Goal: Information Seeking & Learning: Learn about a topic

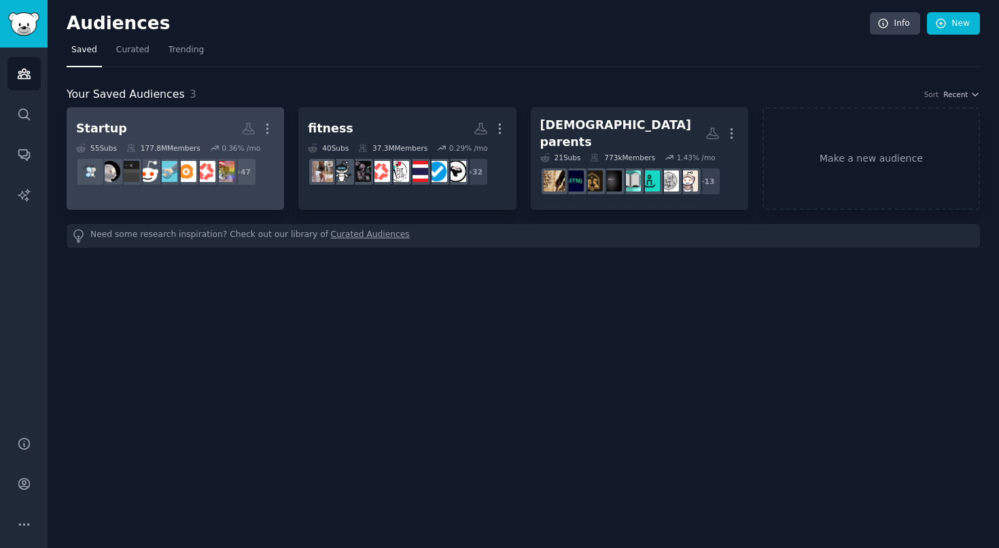
click at [209, 157] on dd "+ 47" at bounding box center [175, 172] width 198 height 38
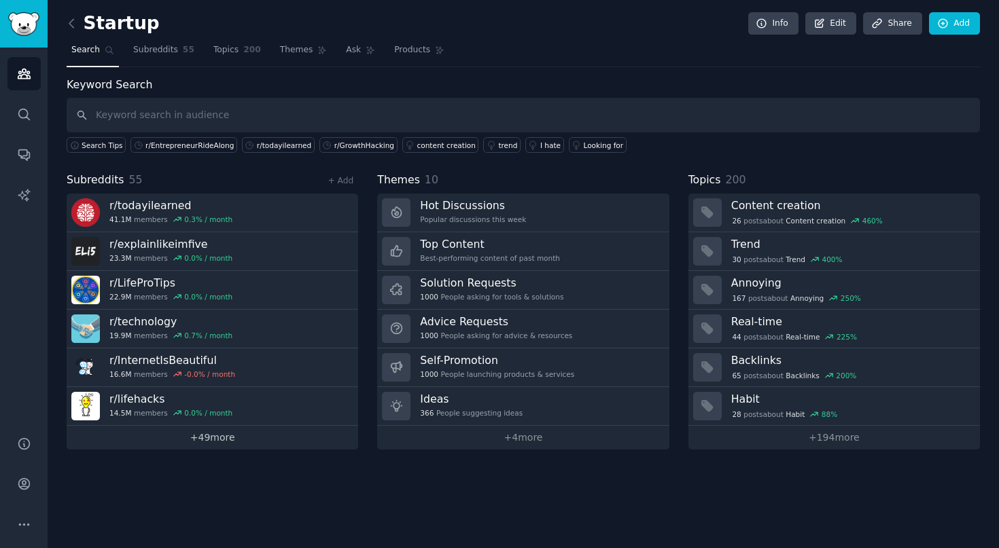
click at [214, 443] on link "+ 49 more" at bounding box center [212, 438] width 291 height 24
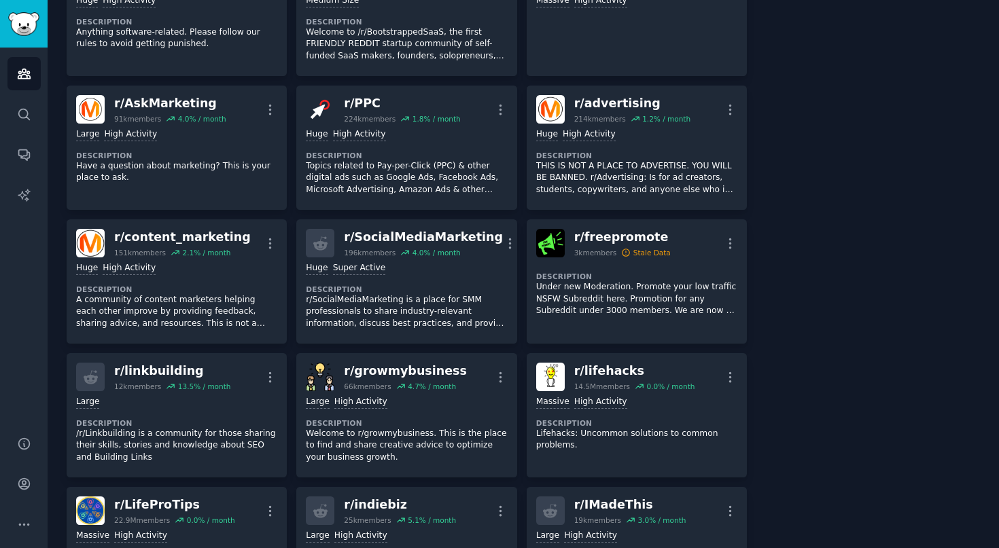
scroll to position [416, 0]
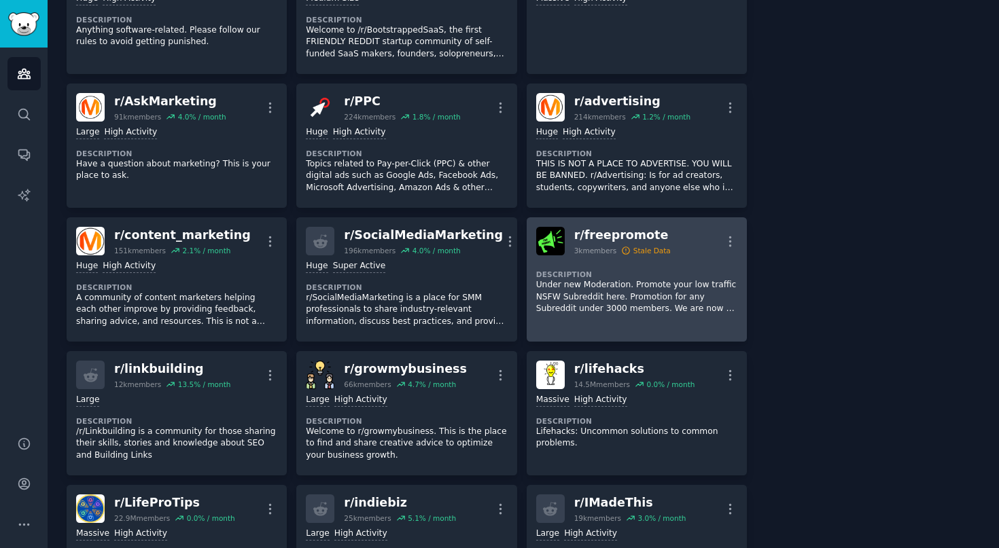
click at [658, 300] on p "Under new Moderation. Promote your low traffic NSFW Subreddit here. Promotion f…" at bounding box center [636, 297] width 201 height 36
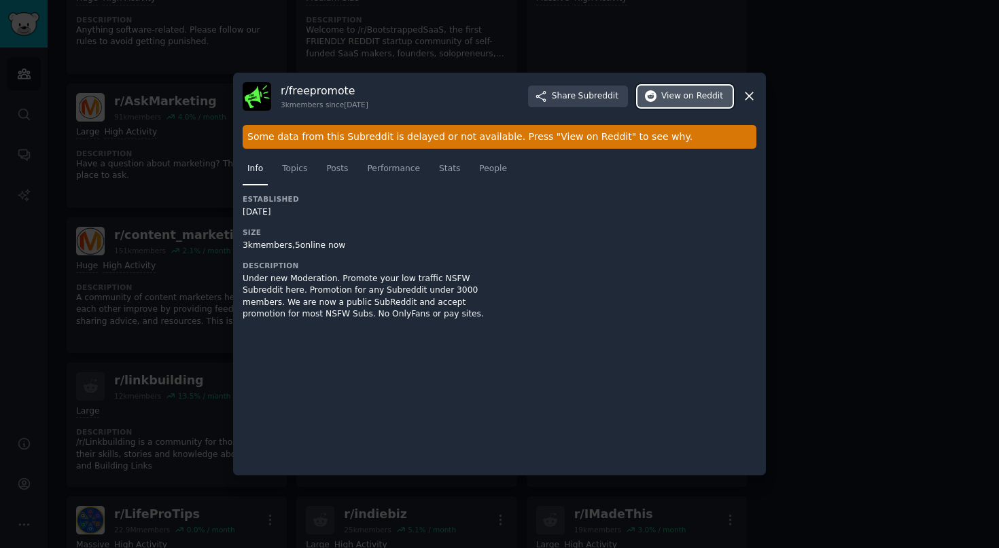
click at [668, 92] on span "View on Reddit" at bounding box center [692, 96] width 62 height 12
click at [756, 95] on icon at bounding box center [749, 96] width 14 height 14
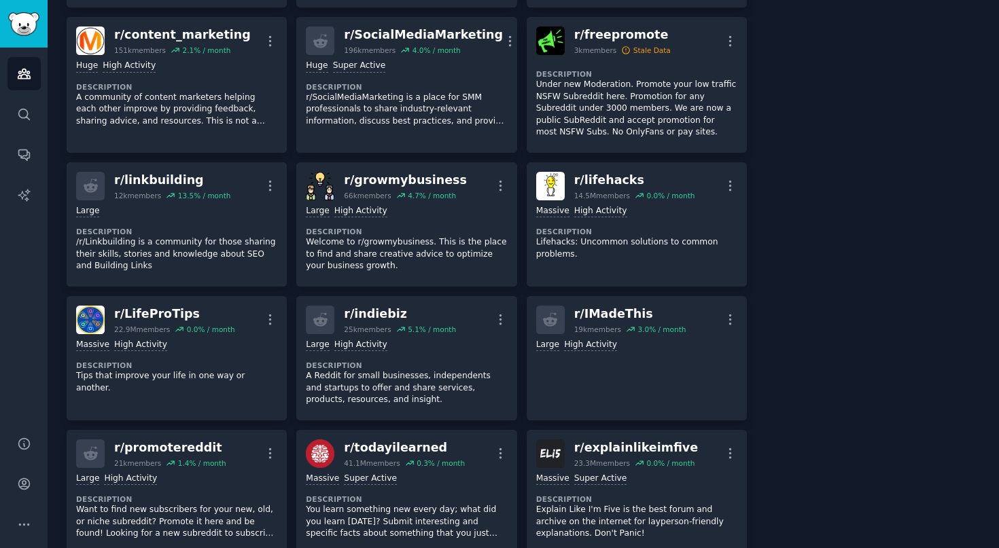
scroll to position [632, 0]
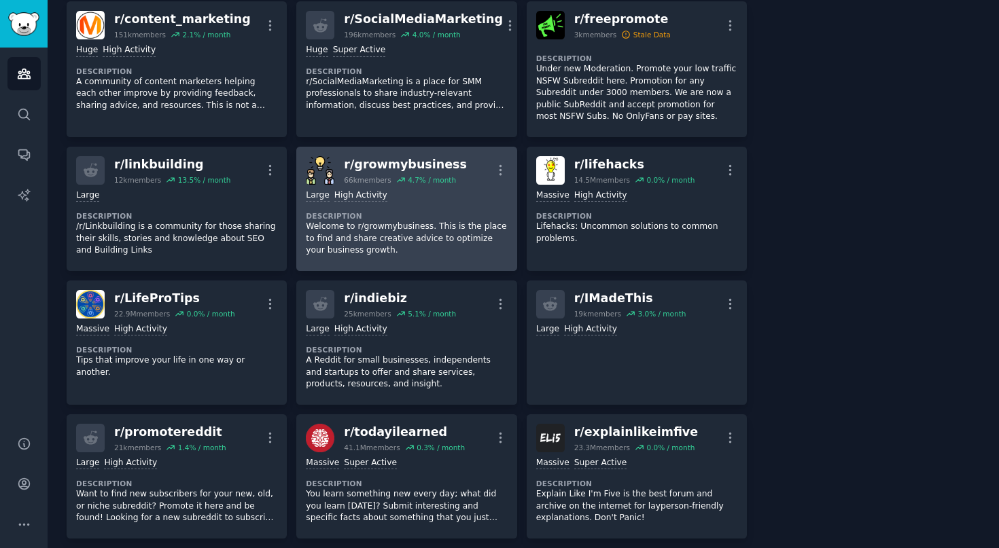
click at [455, 249] on p "Welcome to r/growmybusiness. This is the place to find and share creative advic…" at bounding box center [406, 239] width 201 height 36
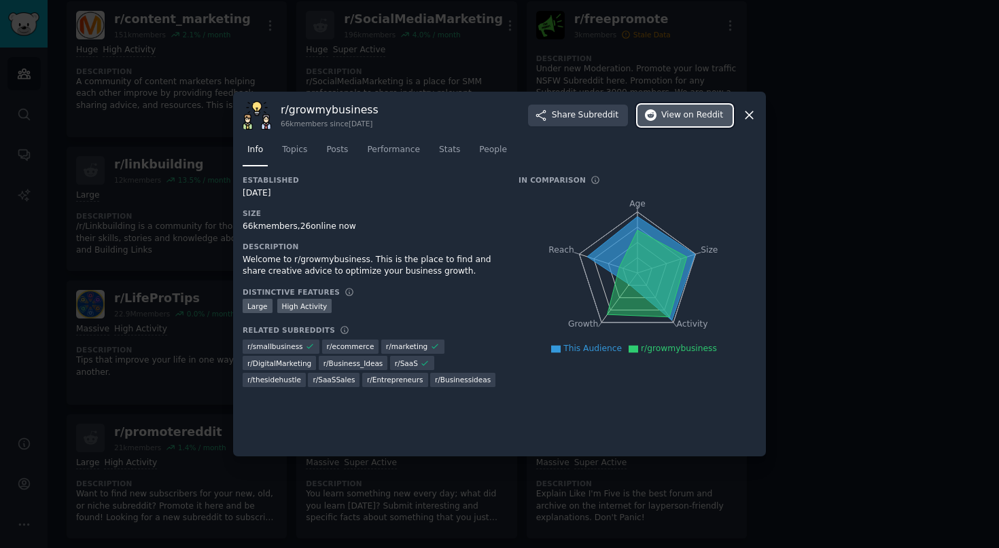
click at [654, 119] on icon "button" at bounding box center [651, 115] width 12 height 12
click at [836, 194] on div at bounding box center [499, 274] width 999 height 548
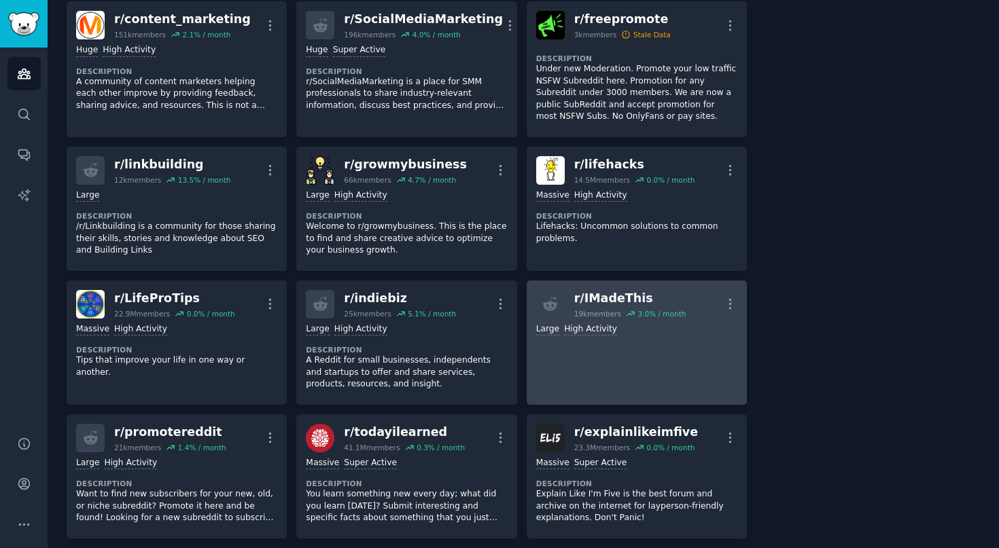
click at [615, 342] on link "r/ IMadeThis 19k members 3.0 % / month More Large High Activity" at bounding box center [637, 343] width 220 height 124
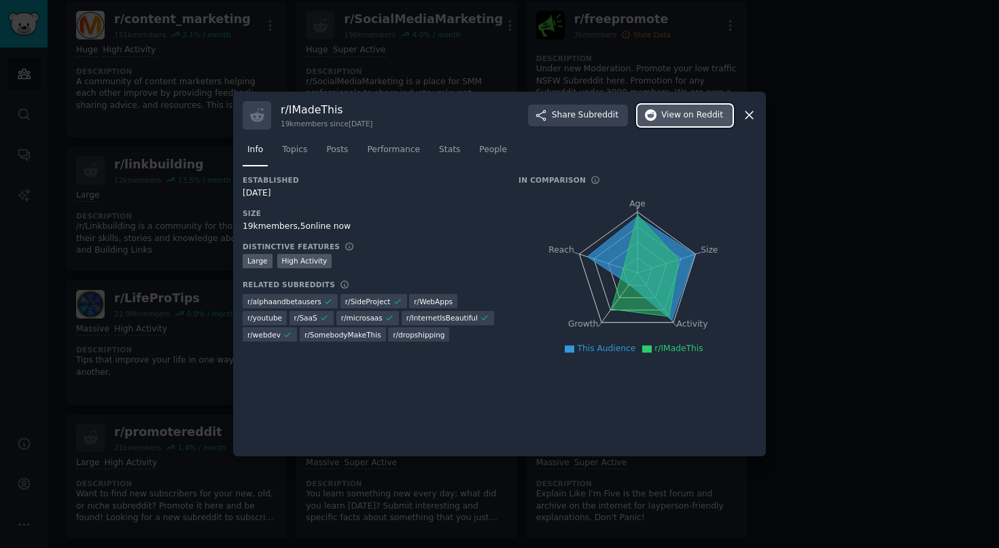
click at [687, 113] on span "on Reddit" at bounding box center [703, 115] width 39 height 12
click at [677, 120] on span "View on Reddit" at bounding box center [692, 115] width 62 height 12
click at [317, 75] on div at bounding box center [499, 274] width 999 height 548
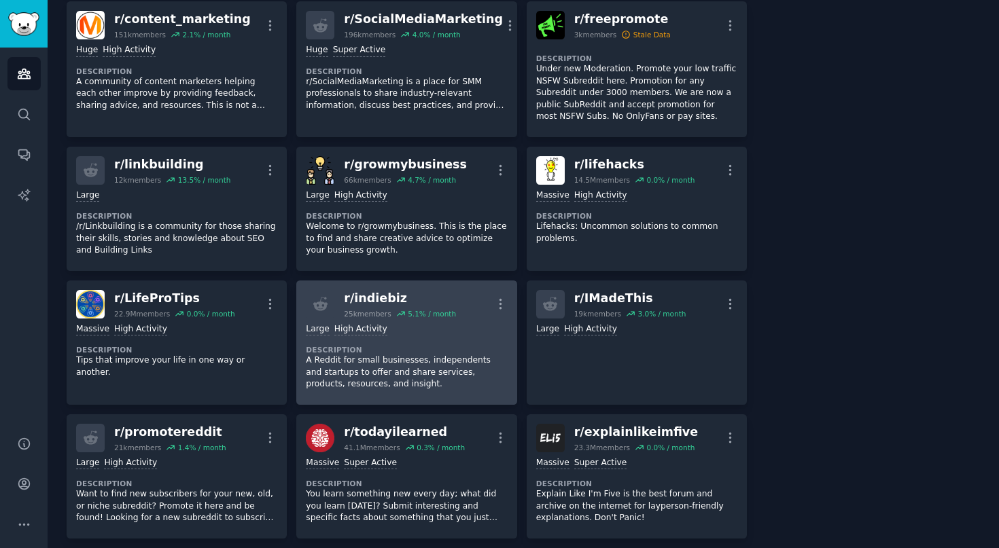
click at [419, 373] on p "A Reddit for small businesses, independents and startups to offer and share ser…" at bounding box center [406, 373] width 201 height 36
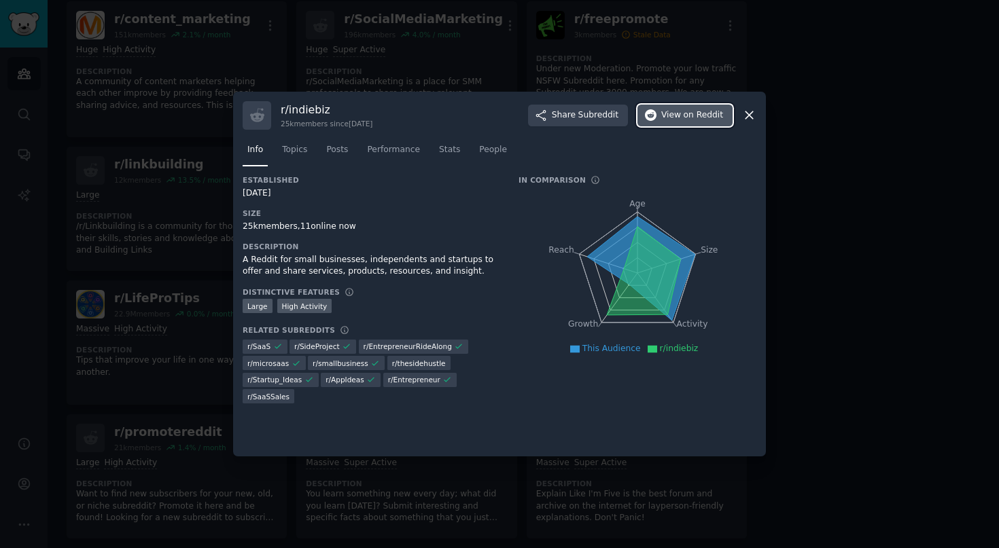
click at [676, 115] on span "View on Reddit" at bounding box center [692, 115] width 62 height 12
click at [452, 73] on div at bounding box center [499, 274] width 999 height 548
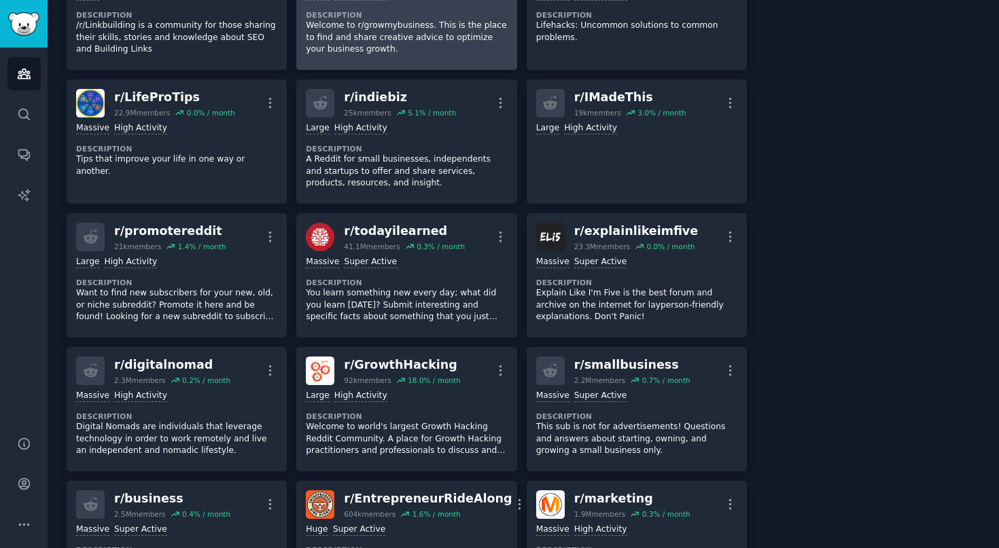
scroll to position [844, 0]
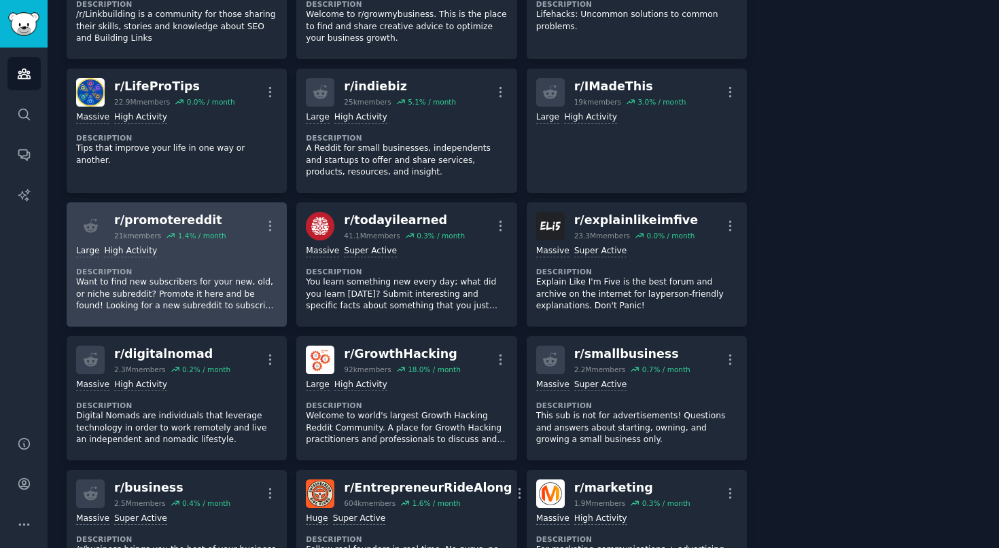
click at [215, 267] on dt "Description" at bounding box center [176, 272] width 201 height 10
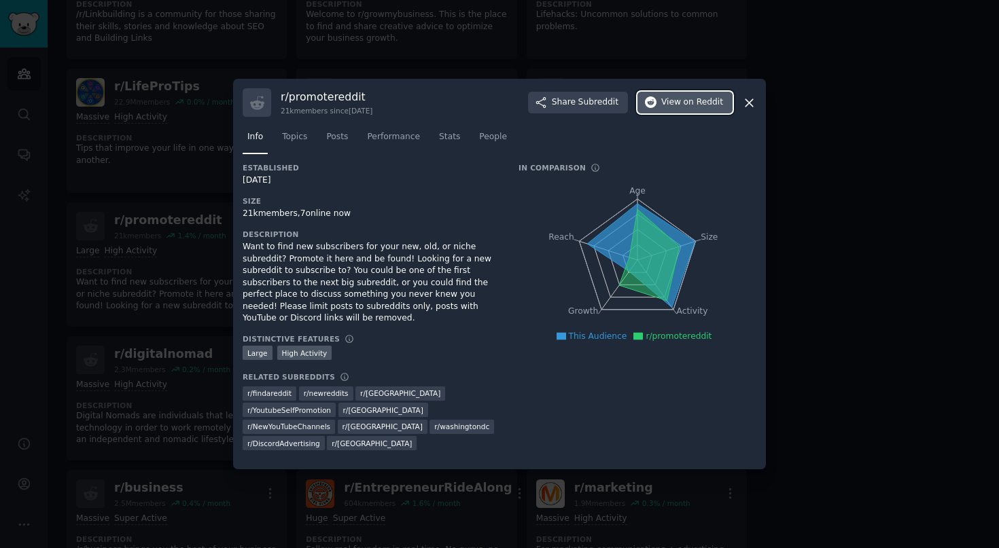
click at [703, 109] on span "on Reddit" at bounding box center [703, 102] width 39 height 12
click at [455, 67] on div at bounding box center [499, 274] width 999 height 548
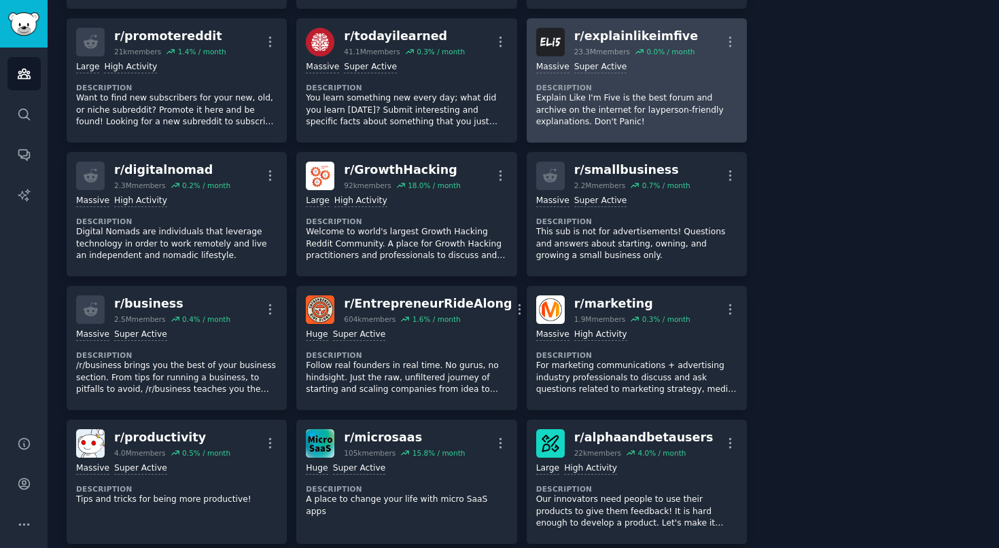
scroll to position [1044, 0]
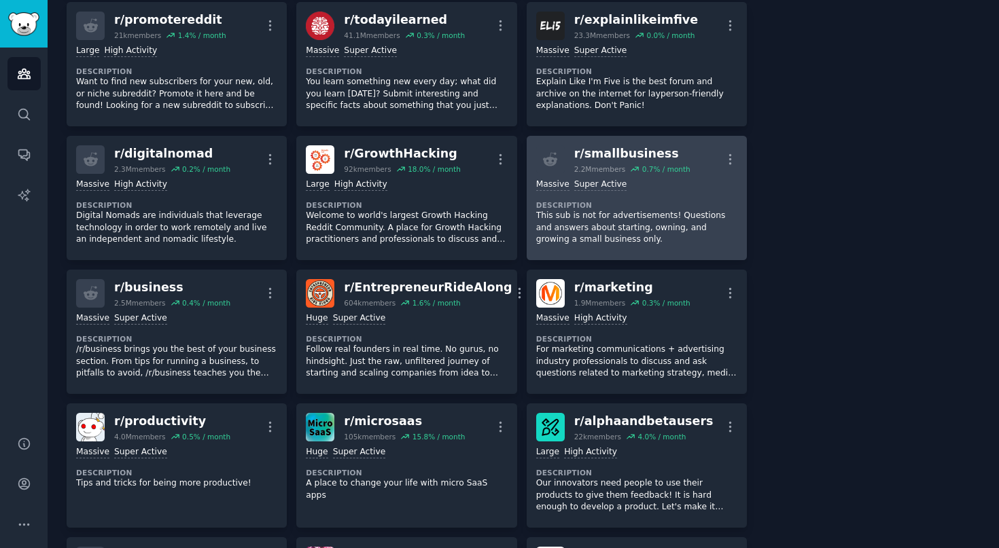
click at [615, 232] on p "This sub is not for advertisements! Questions and answers about starting, ownin…" at bounding box center [636, 228] width 201 height 36
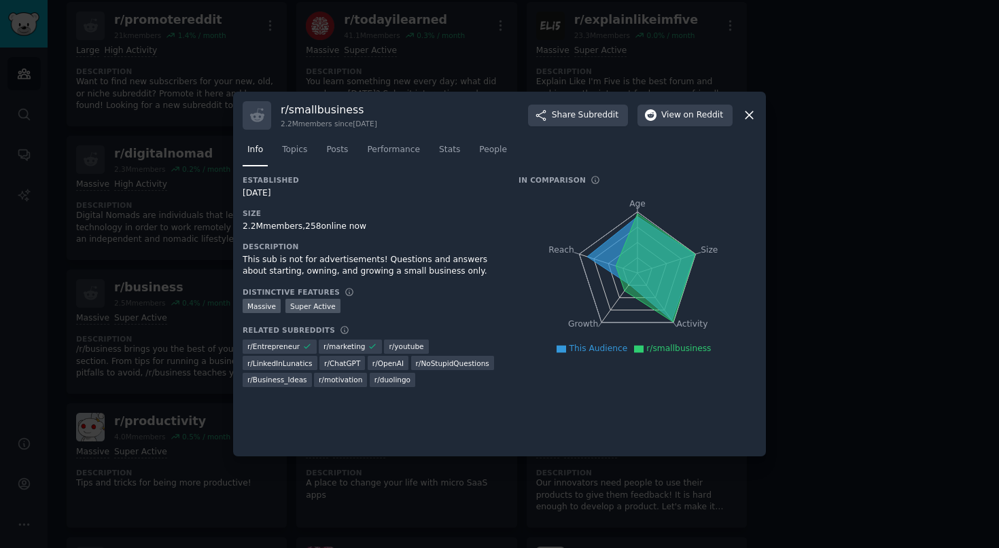
click at [914, 230] on div at bounding box center [499, 274] width 999 height 548
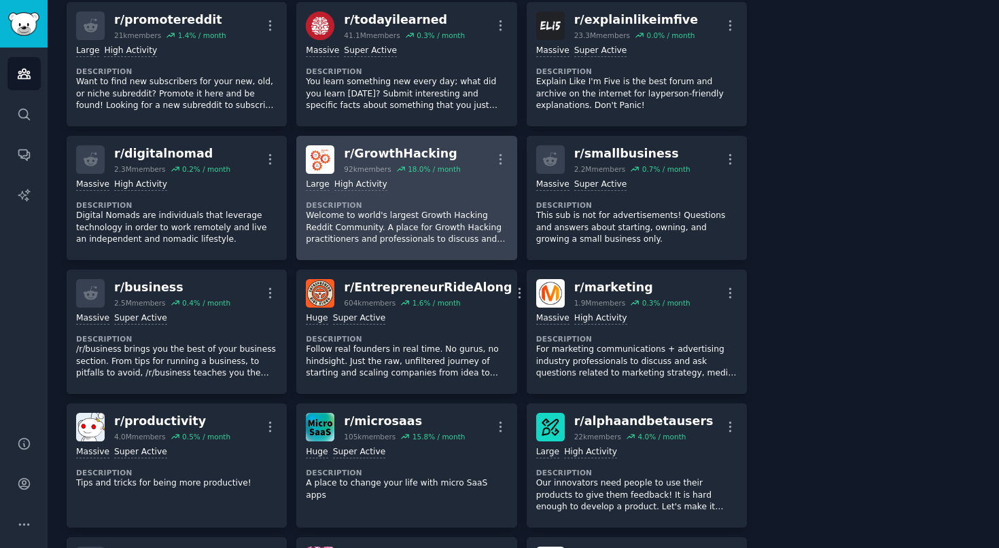
click at [434, 204] on dt "Description" at bounding box center [406, 205] width 201 height 10
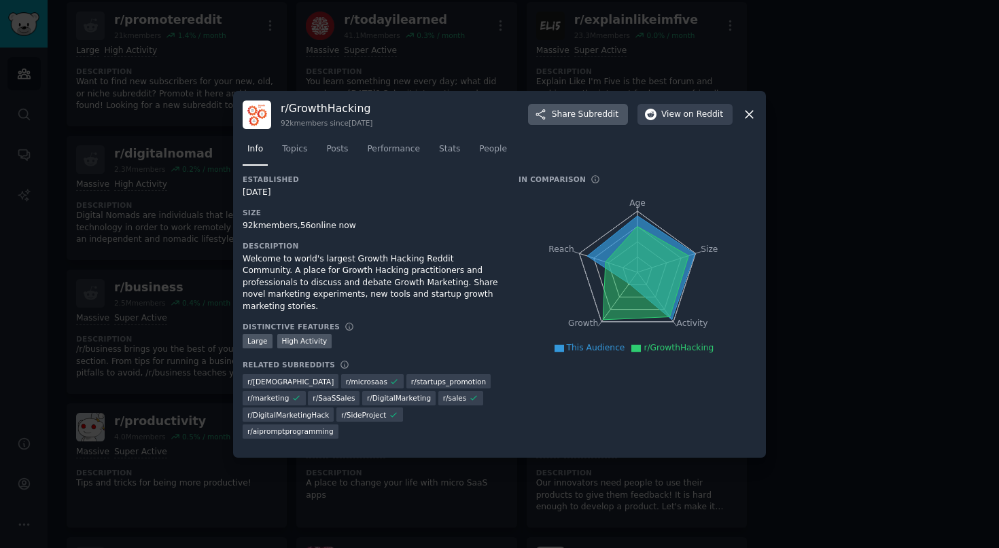
click at [587, 118] on span "Subreddit" at bounding box center [598, 115] width 40 height 12
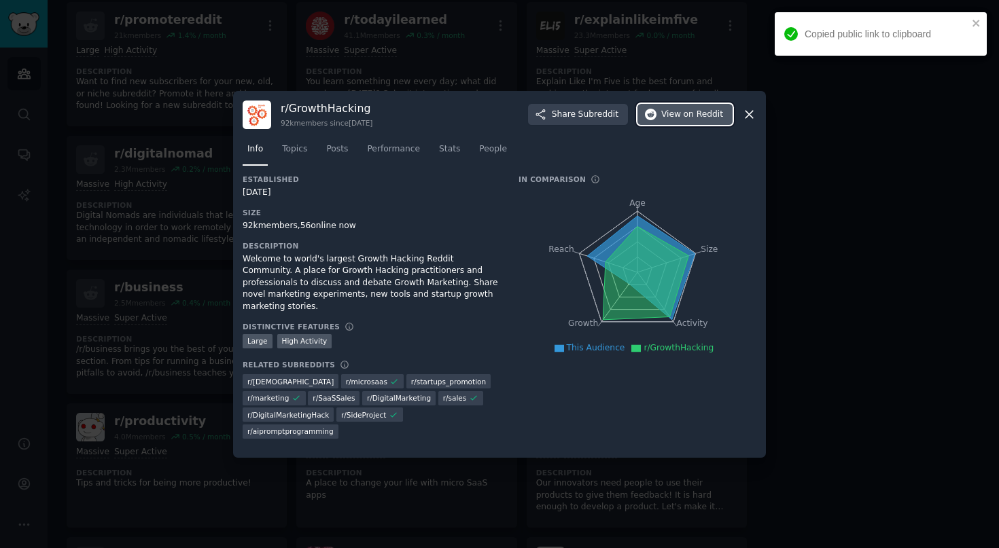
click at [683, 113] on span "View on Reddit" at bounding box center [692, 115] width 62 height 12
click at [466, 48] on div at bounding box center [499, 274] width 999 height 548
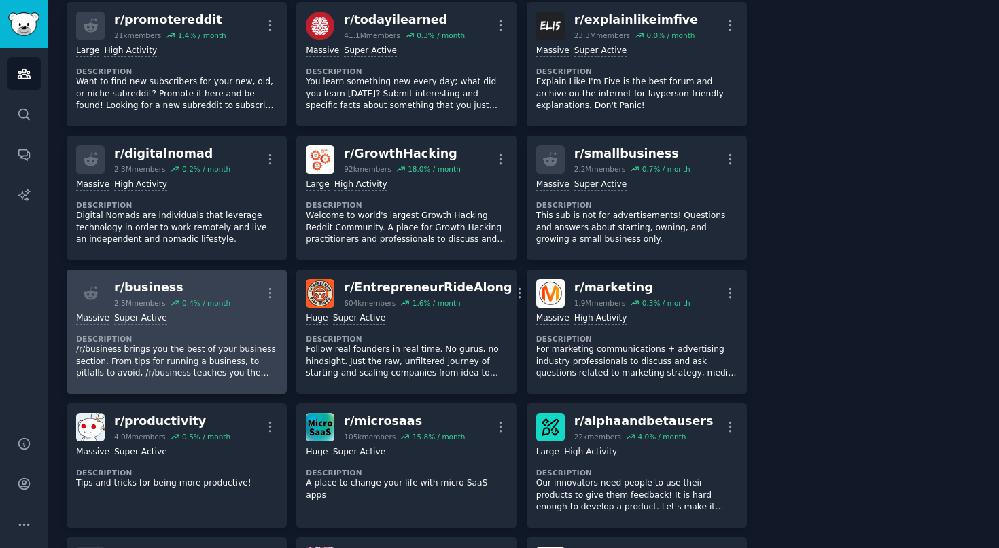
click at [191, 337] on dt "Description" at bounding box center [176, 339] width 201 height 10
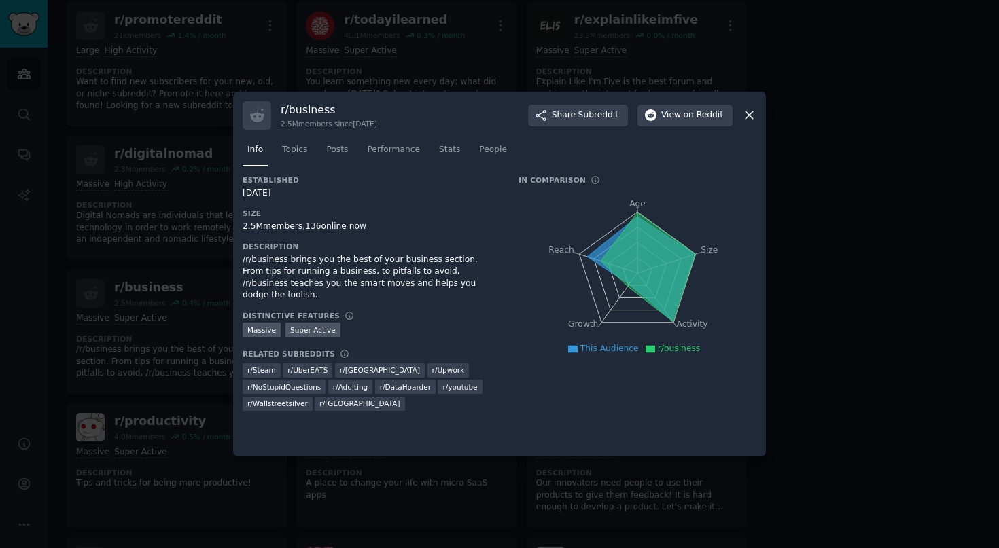
click at [851, 277] on div at bounding box center [499, 274] width 999 height 548
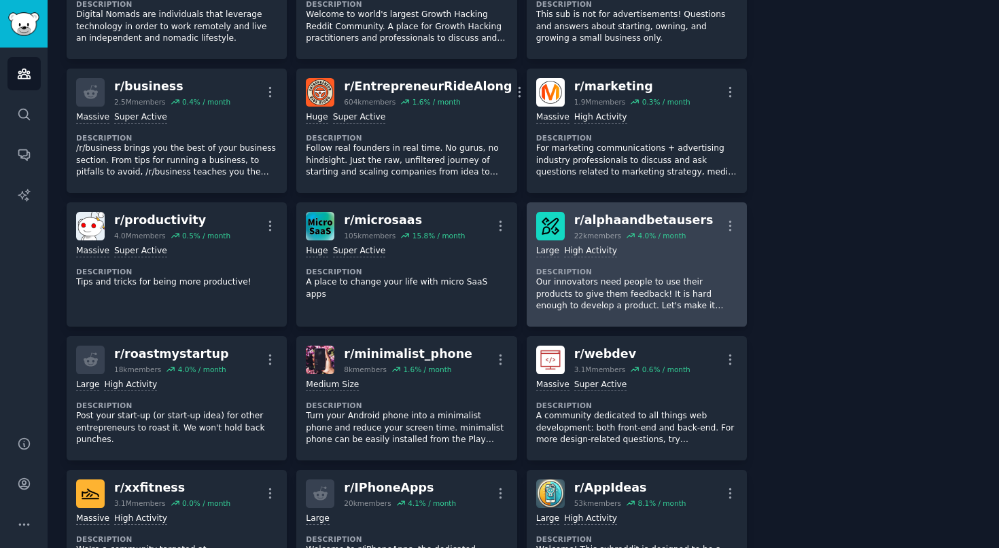
scroll to position [1324, 0]
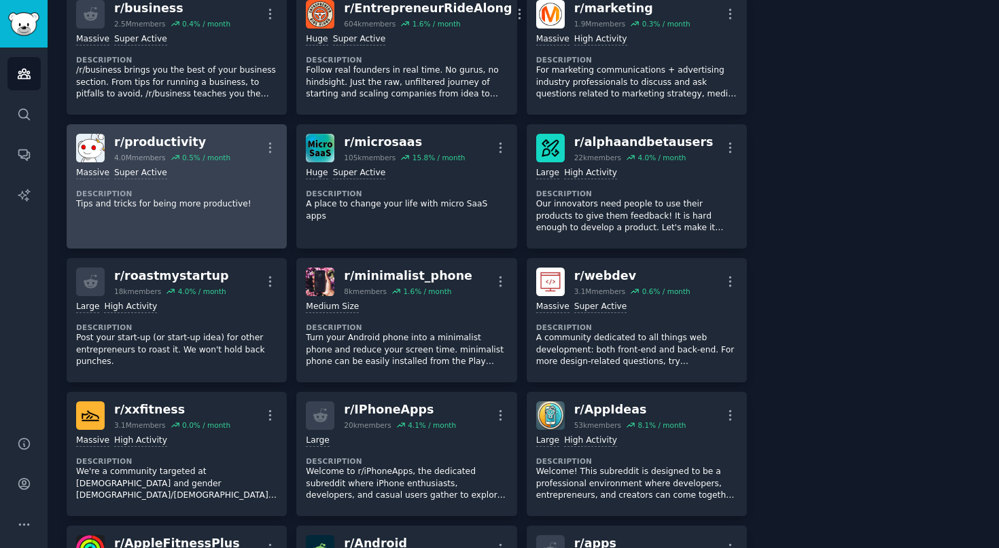
click at [237, 199] on p "Tips and tricks for being more productive!" at bounding box center [176, 204] width 201 height 12
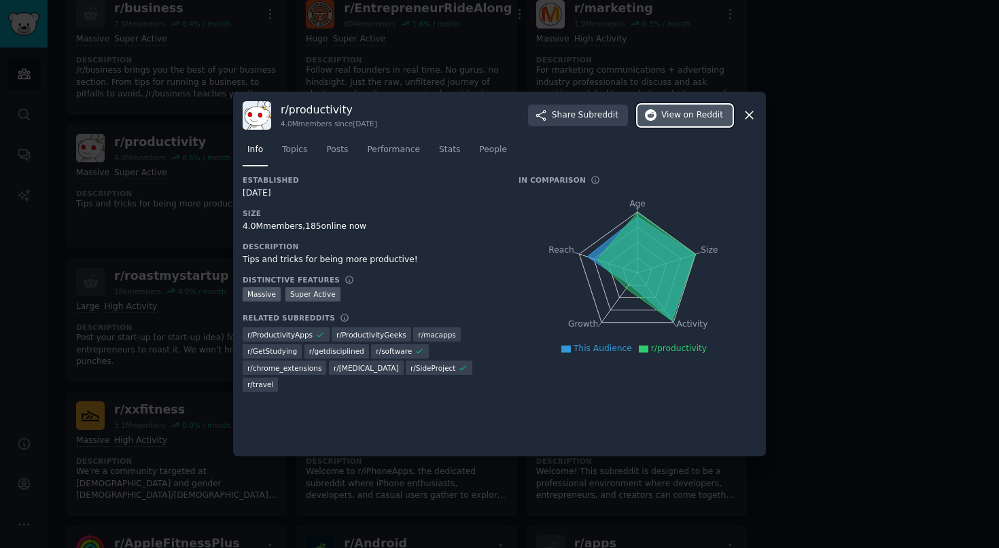
click at [669, 116] on span "View on Reddit" at bounding box center [692, 115] width 62 height 12
click at [321, 83] on div at bounding box center [499, 274] width 999 height 548
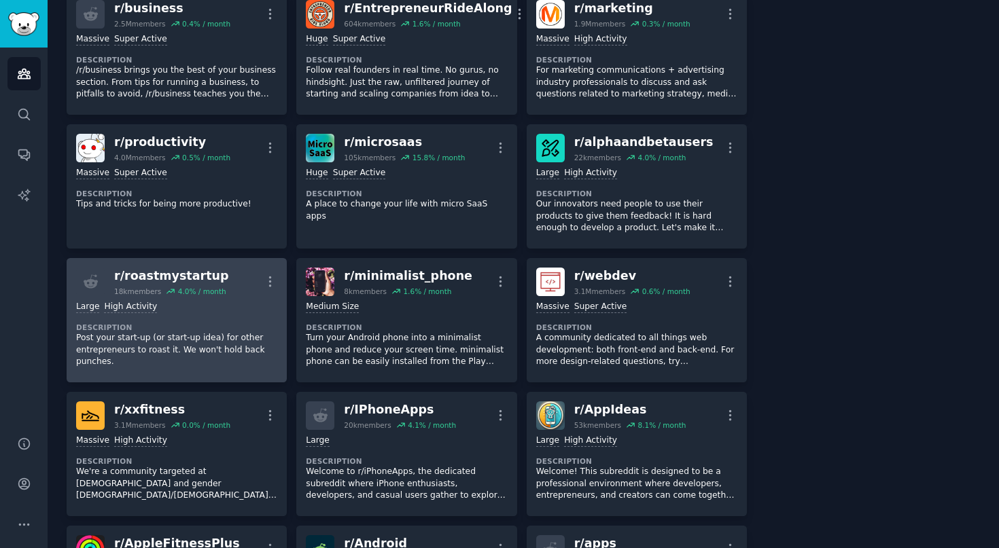
click at [229, 301] on div "Large High Activity" at bounding box center [176, 307] width 201 height 13
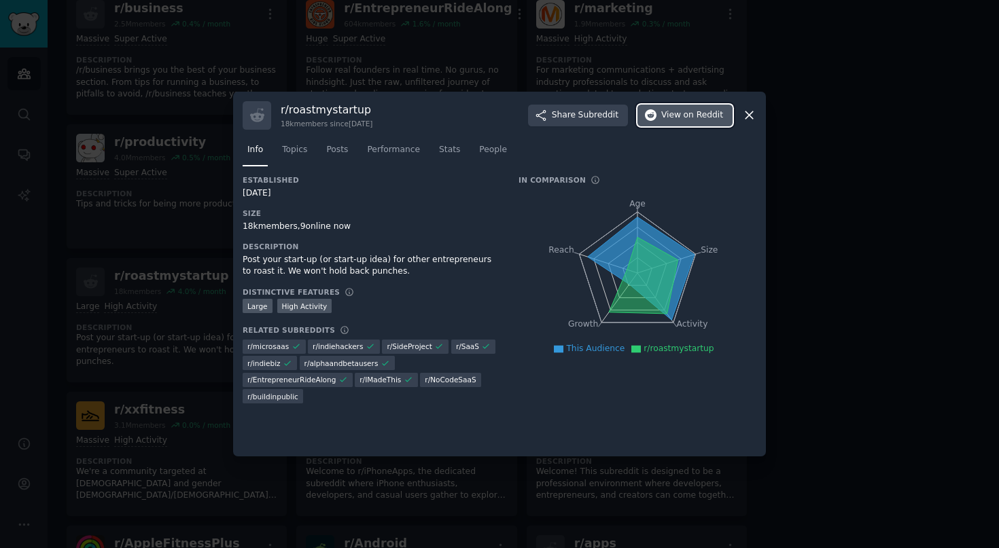
click at [681, 118] on span "View on Reddit" at bounding box center [692, 115] width 62 height 12
click at [431, 76] on div at bounding box center [499, 274] width 999 height 548
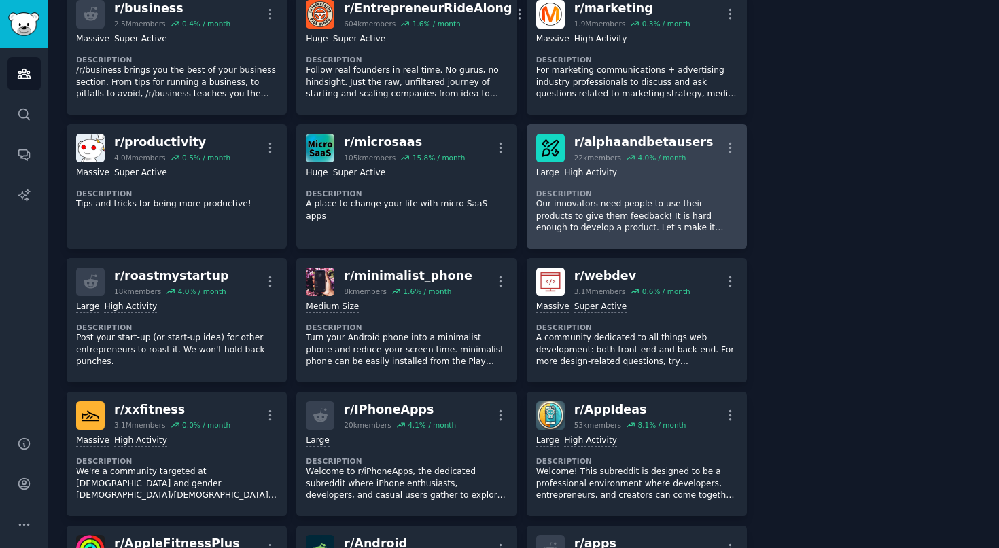
click at [622, 198] on p "Our innovators need people to use their products to give them feedback! It is h…" at bounding box center [636, 216] width 201 height 36
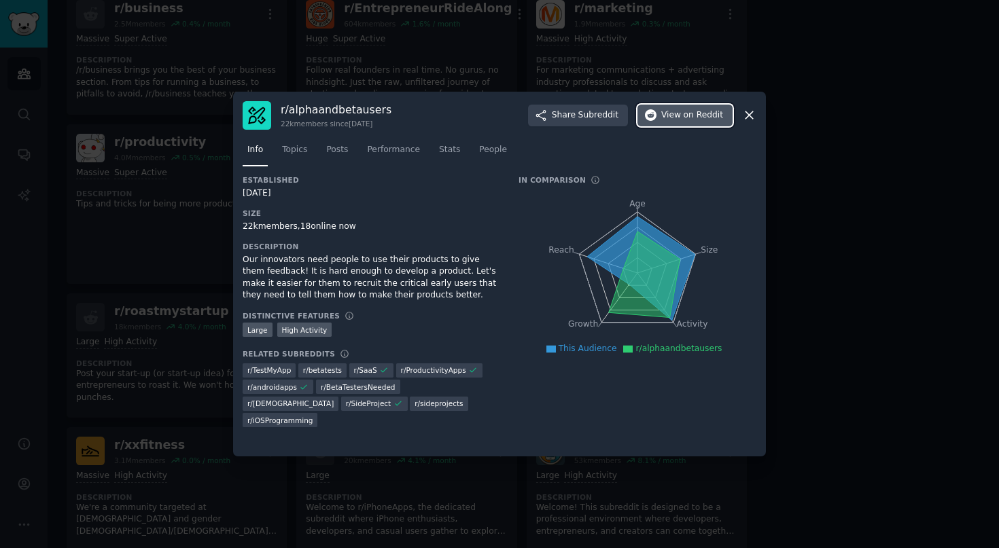
click at [668, 125] on button "View on Reddit" at bounding box center [684, 116] width 95 height 22
click at [745, 113] on icon at bounding box center [749, 115] width 14 height 14
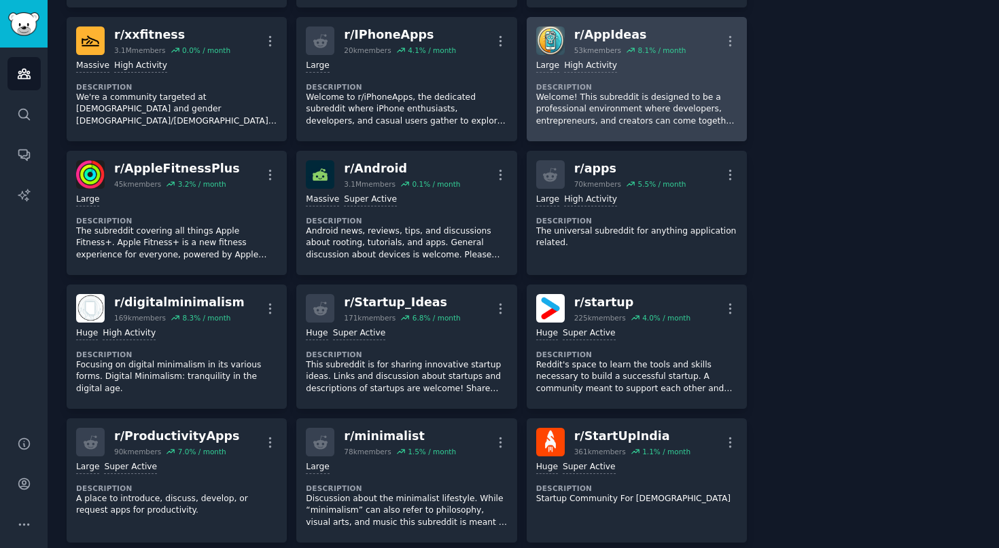
scroll to position [1731, 0]
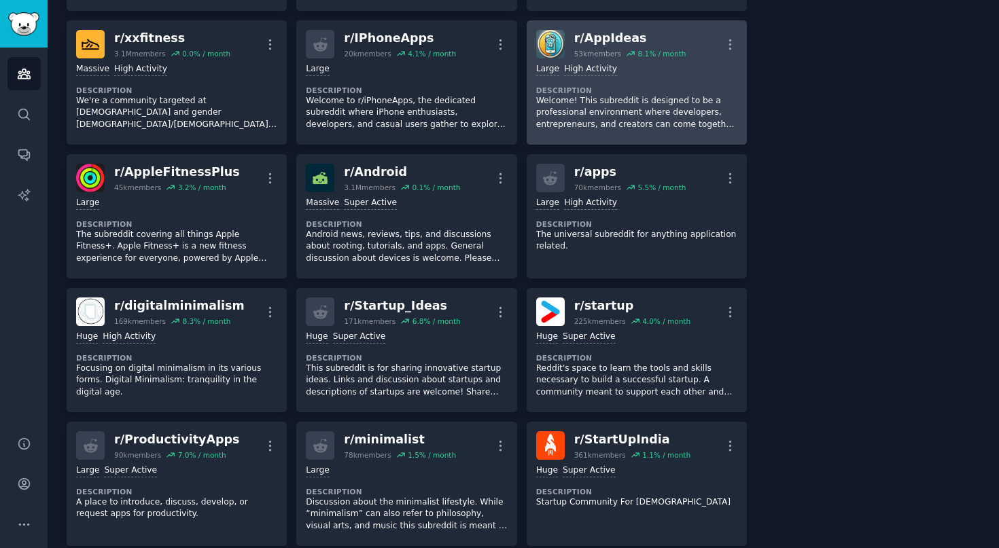
click at [580, 96] on p "Welcome! This subreddit is designed to be a professional environment where deve…" at bounding box center [636, 113] width 201 height 36
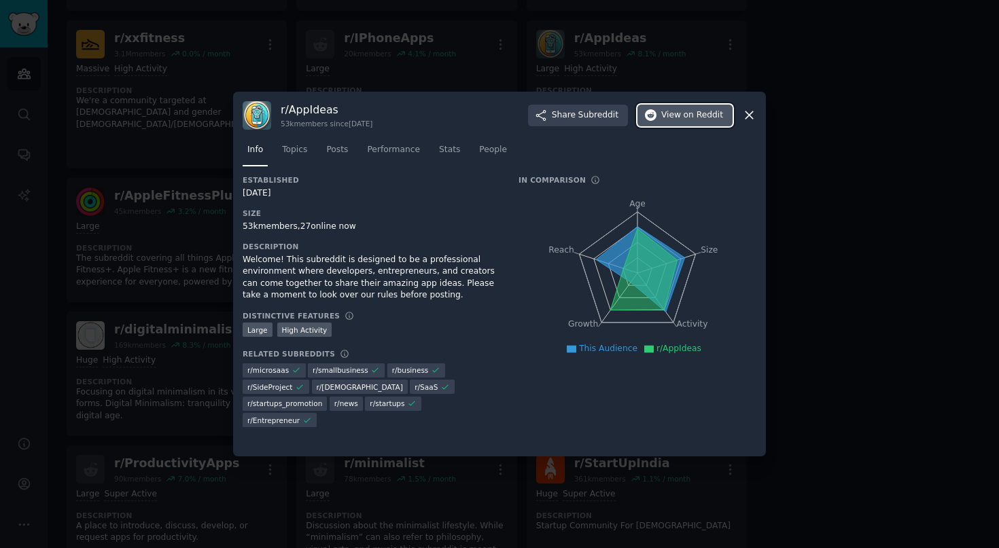
click at [664, 113] on span "View on Reddit" at bounding box center [692, 115] width 62 height 12
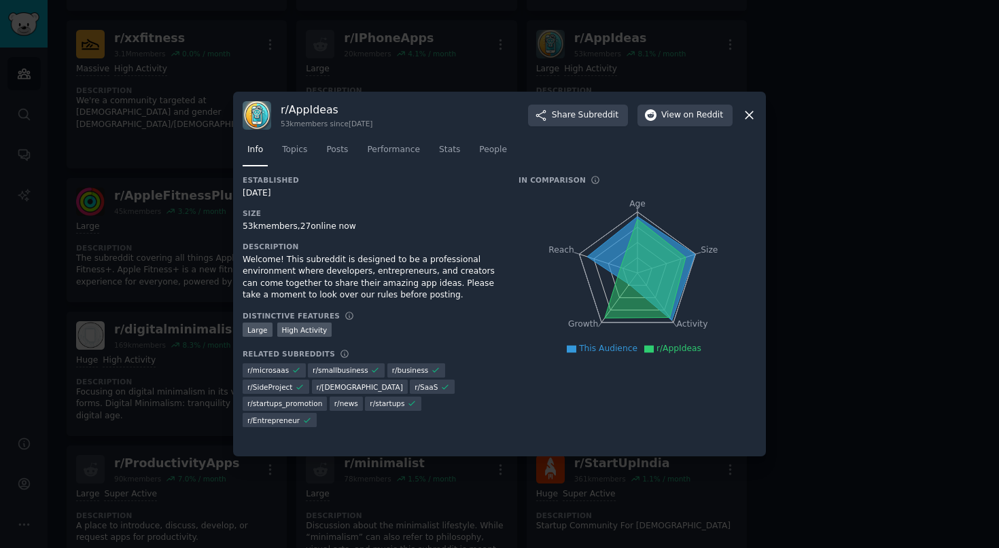
click at [830, 141] on div at bounding box center [499, 274] width 999 height 548
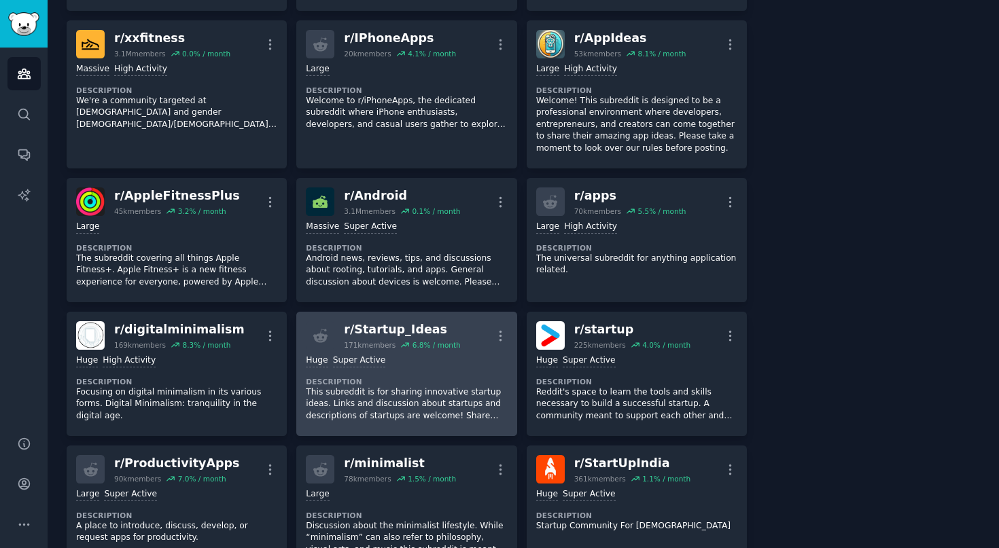
click at [487, 387] on p "This subreddit is for sharing innovative startup ideas. Links and discussion ab…" at bounding box center [406, 405] width 201 height 36
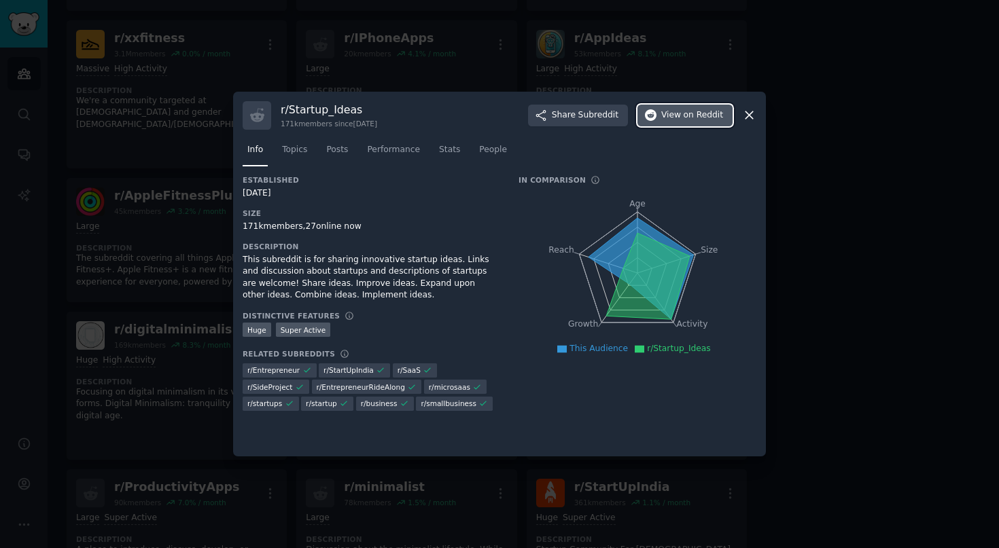
click at [667, 121] on span "View on Reddit" at bounding box center [692, 115] width 62 height 12
click at [413, 56] on div at bounding box center [499, 274] width 999 height 548
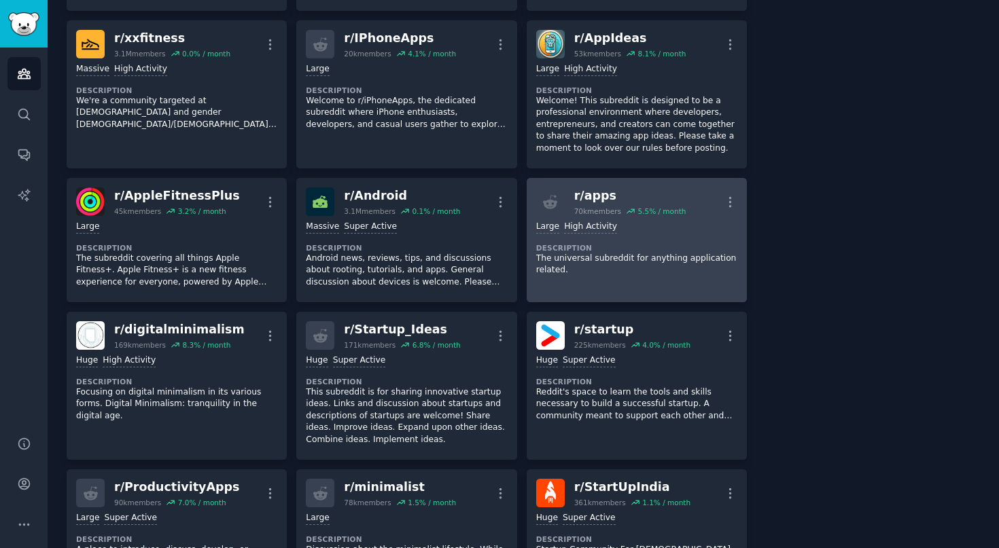
click at [608, 253] on p "The universal subreddit for anything application related." at bounding box center [636, 265] width 201 height 24
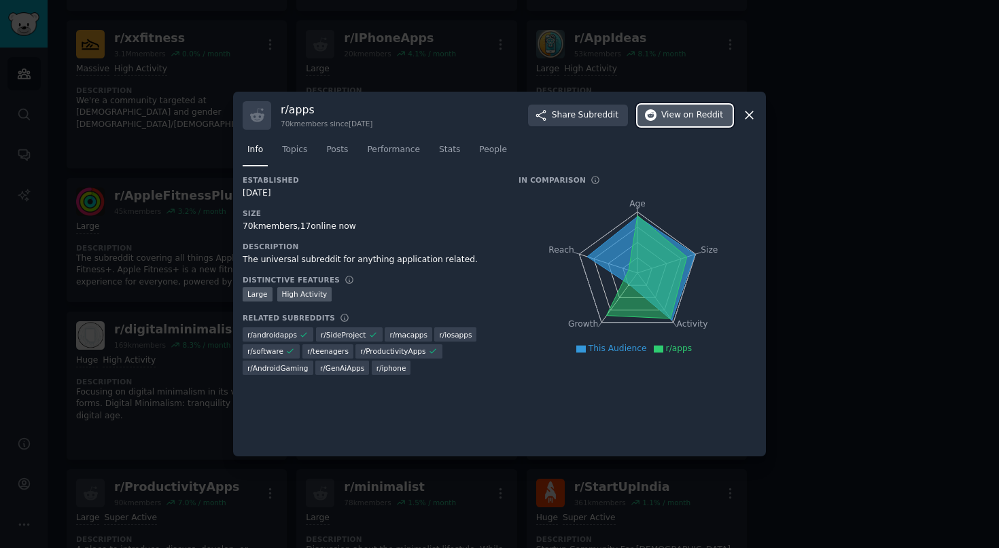
click at [669, 115] on span "View on Reddit" at bounding box center [692, 115] width 62 height 12
click at [351, 73] on div at bounding box center [499, 274] width 999 height 548
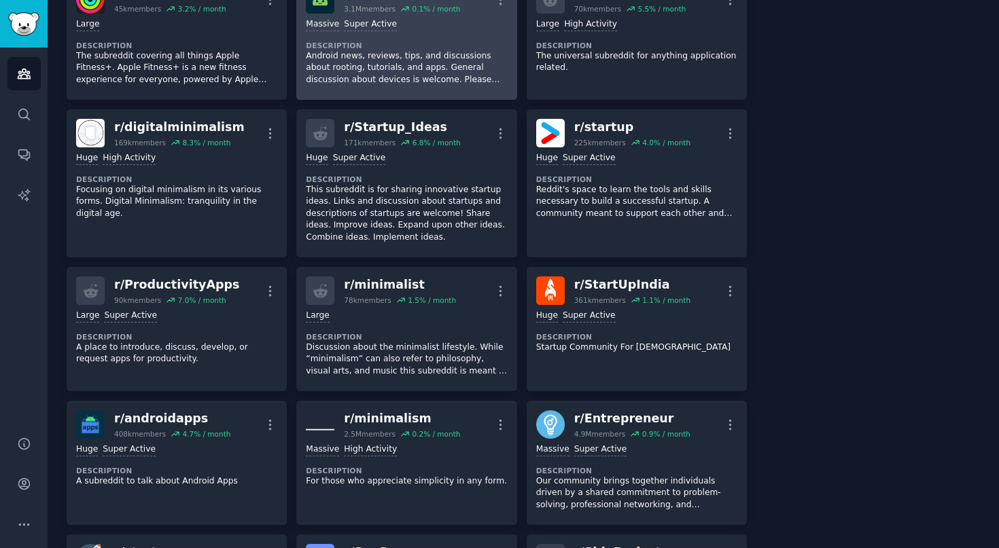
scroll to position [1941, 0]
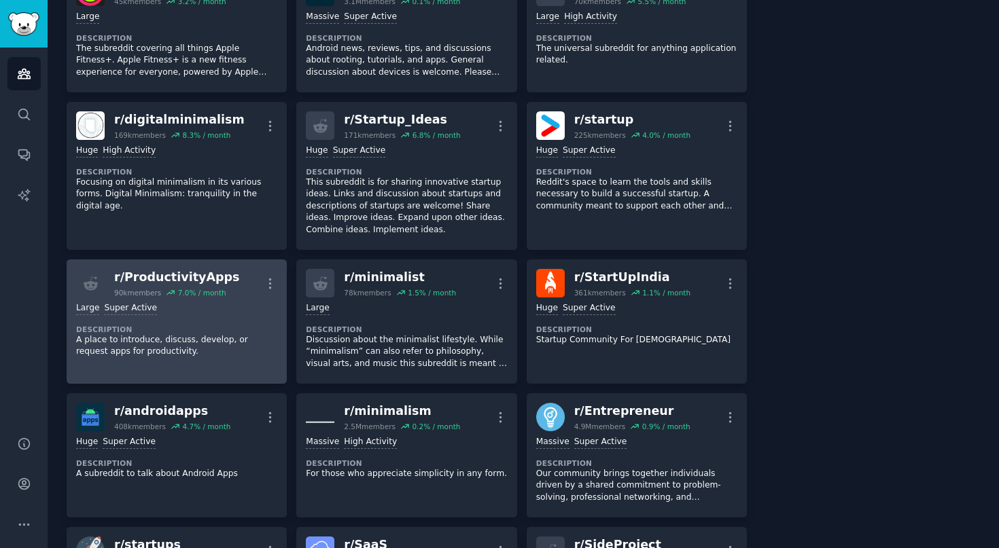
click at [202, 348] on div "Large Super Active Description A place to introduce, discuss, develop, or reque…" at bounding box center [176, 330] width 201 height 65
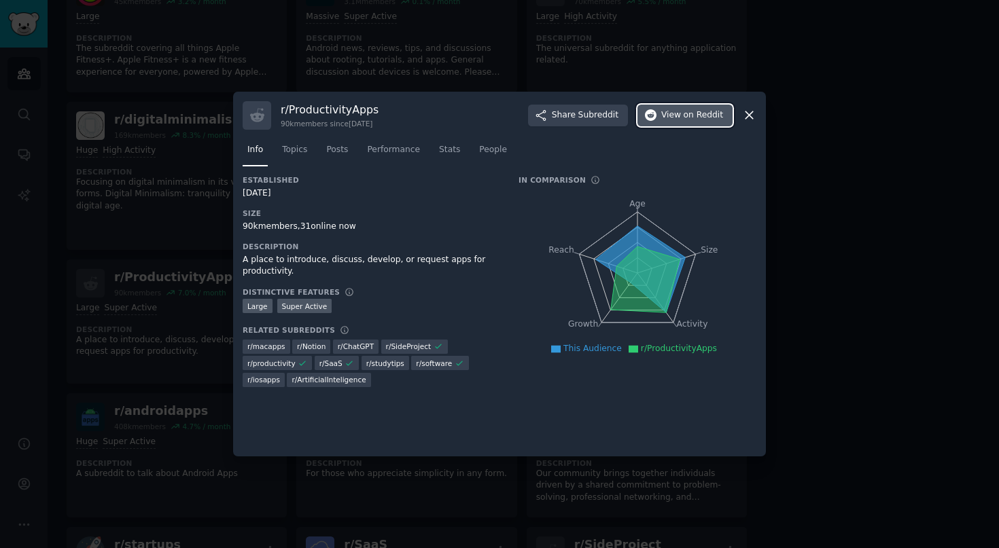
click at [684, 109] on button "View on Reddit" at bounding box center [684, 116] width 95 height 22
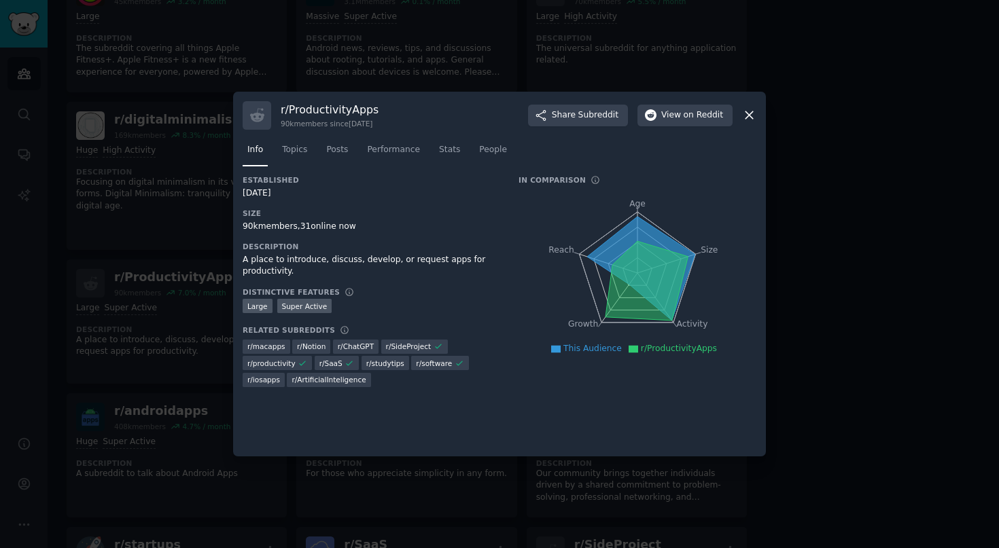
click at [241, 63] on div at bounding box center [499, 274] width 999 height 548
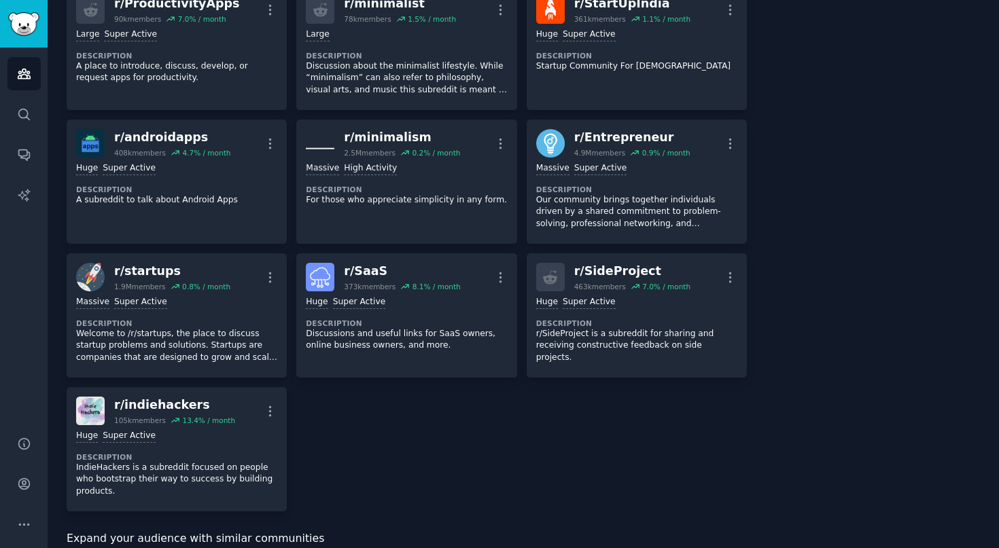
scroll to position [2215, 0]
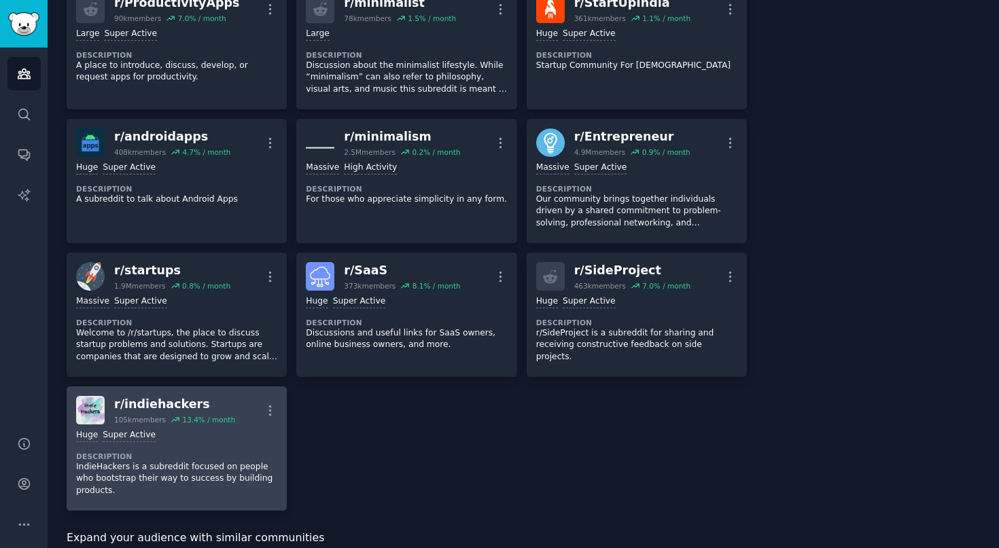
click at [195, 436] on div "Huge Super Active Description IndieHackers is a subreddit focused on people who…" at bounding box center [176, 463] width 201 height 77
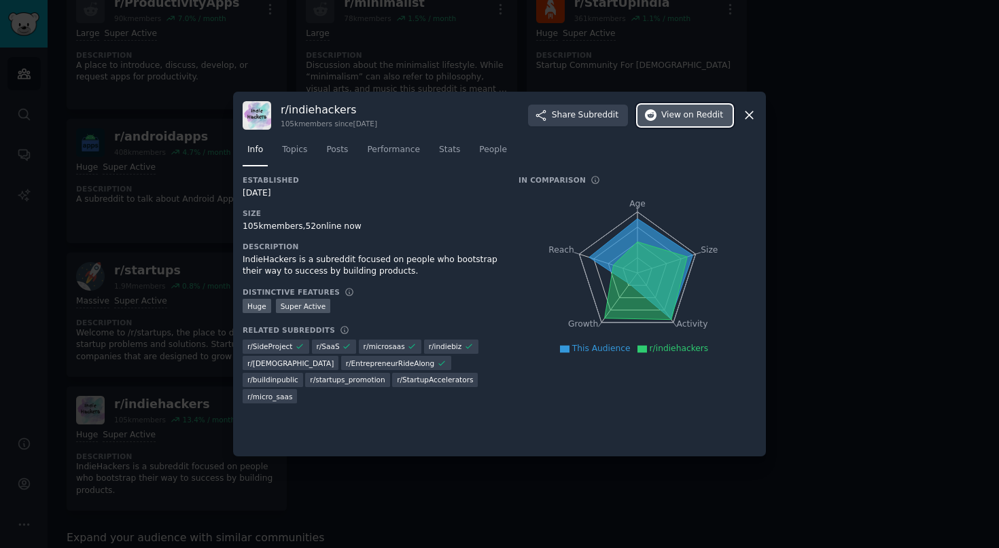
click at [680, 118] on span "View on Reddit" at bounding box center [692, 115] width 62 height 12
click at [747, 115] on icon at bounding box center [749, 115] width 14 height 14
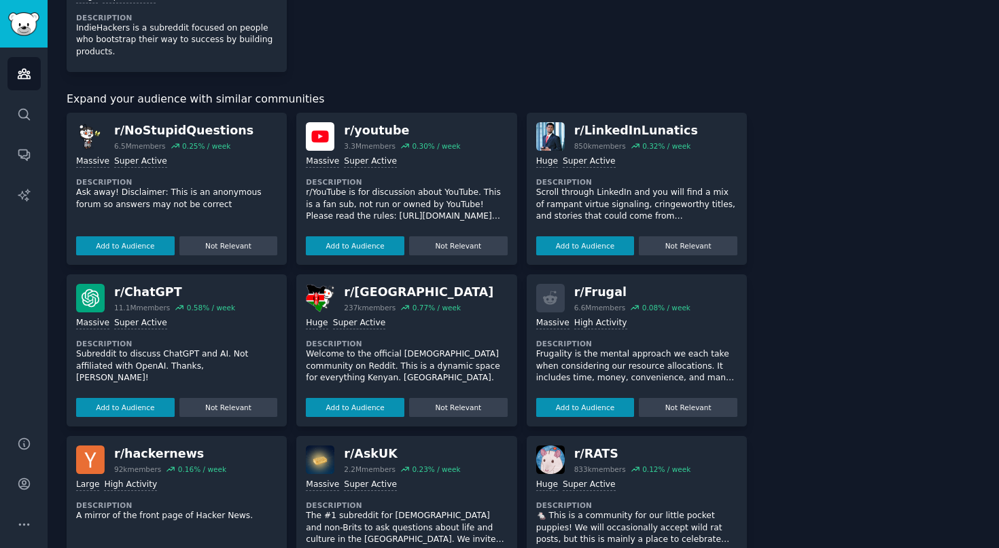
scroll to position [2863, 0]
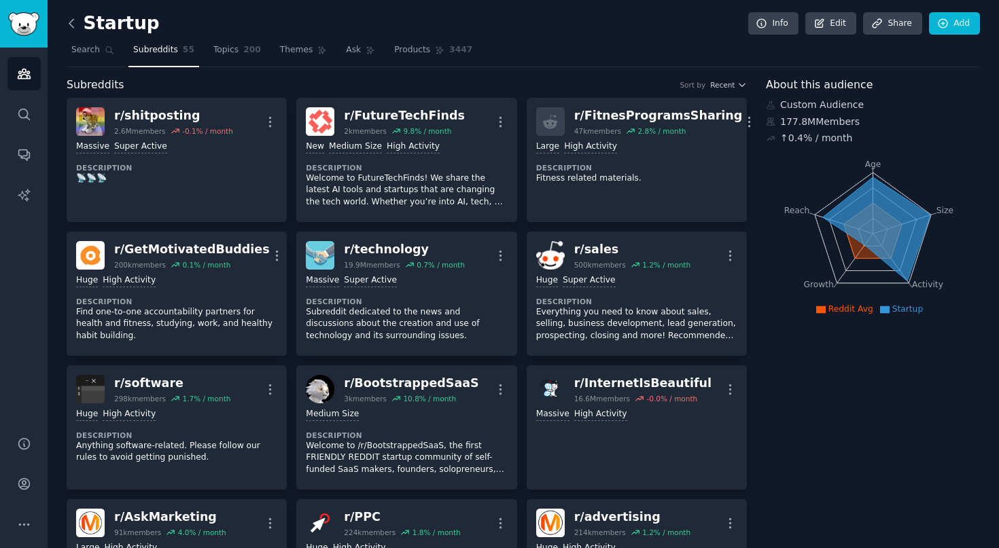
click at [71, 24] on icon at bounding box center [72, 23] width 14 height 14
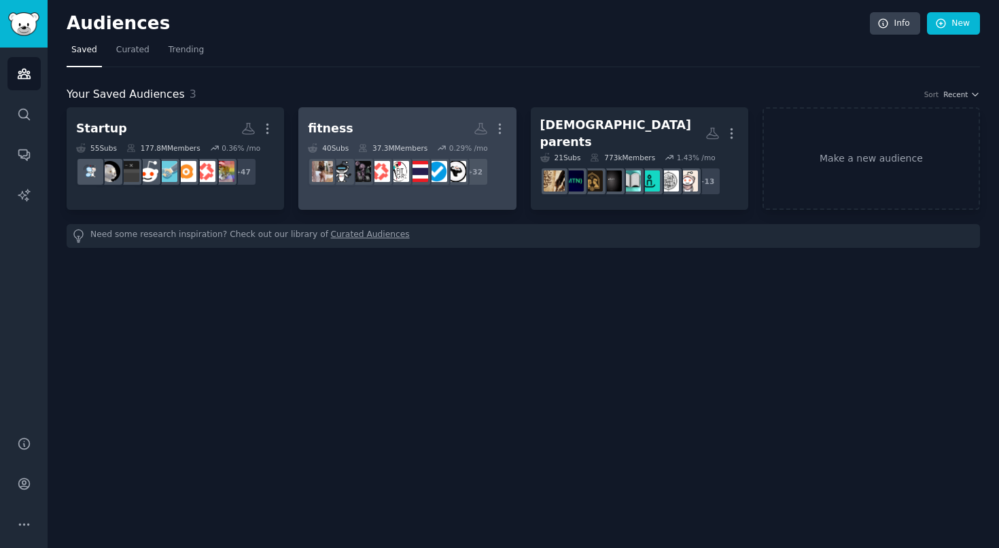
click at [437, 124] on h2 "fitness More" at bounding box center [407, 129] width 198 height 24
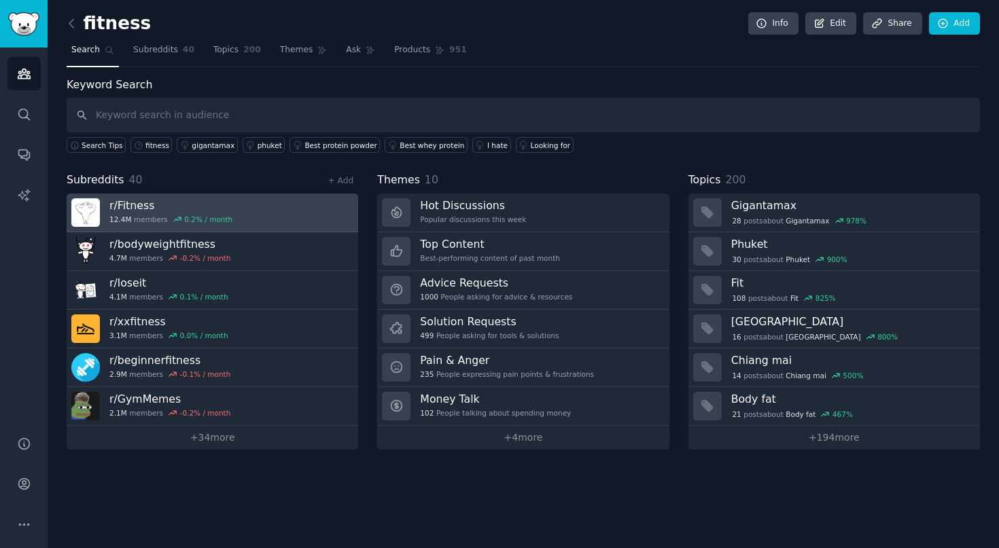
click at [215, 211] on h3 "r/ Fitness" at bounding box center [170, 205] width 123 height 14
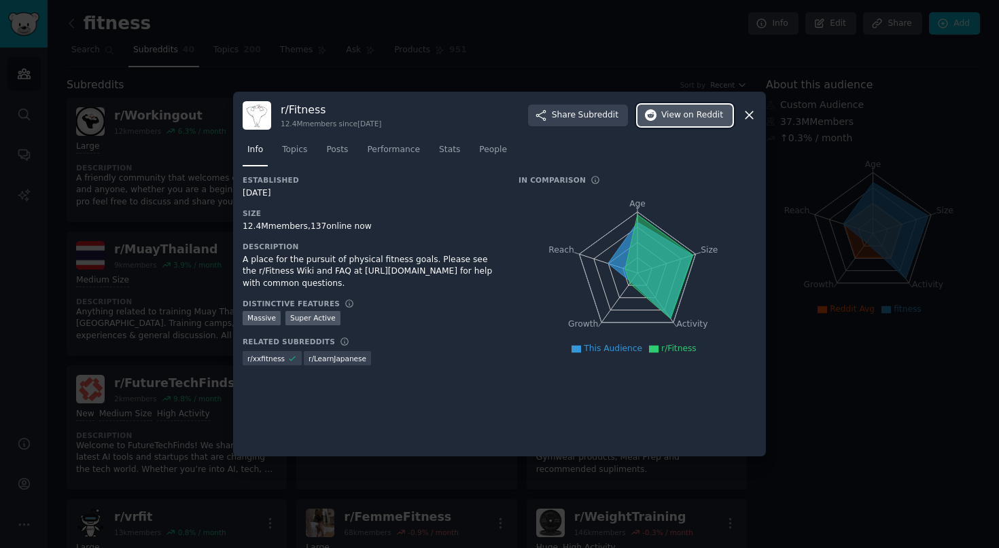
click at [688, 118] on span "on Reddit" at bounding box center [703, 115] width 39 height 12
click at [401, 69] on div at bounding box center [499, 274] width 999 height 548
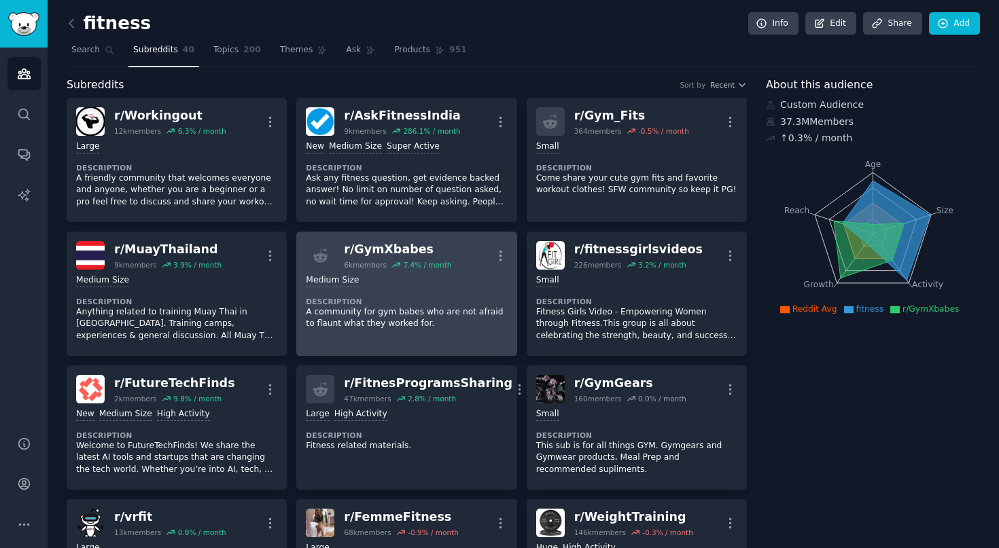
click at [442, 273] on div "Medium Size Description A community for gym babes who are not afraid to flaunt …" at bounding box center [406, 302] width 201 height 65
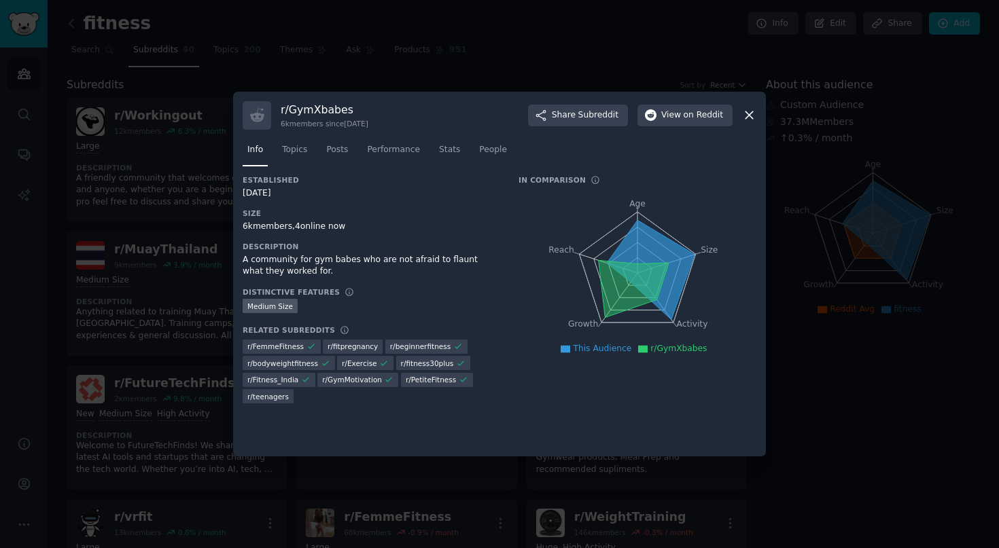
click at [551, 56] on div at bounding box center [499, 274] width 999 height 548
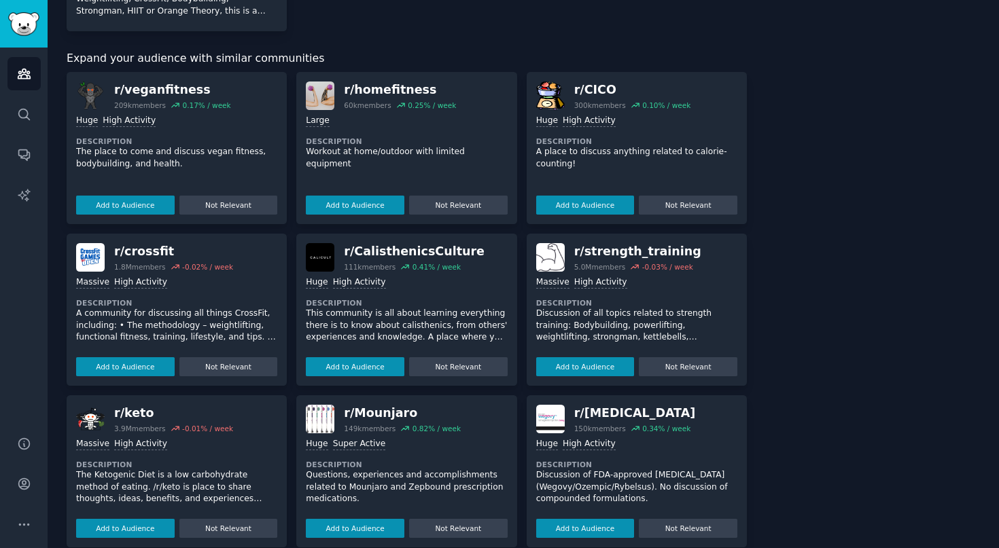
scroll to position [1873, 0]
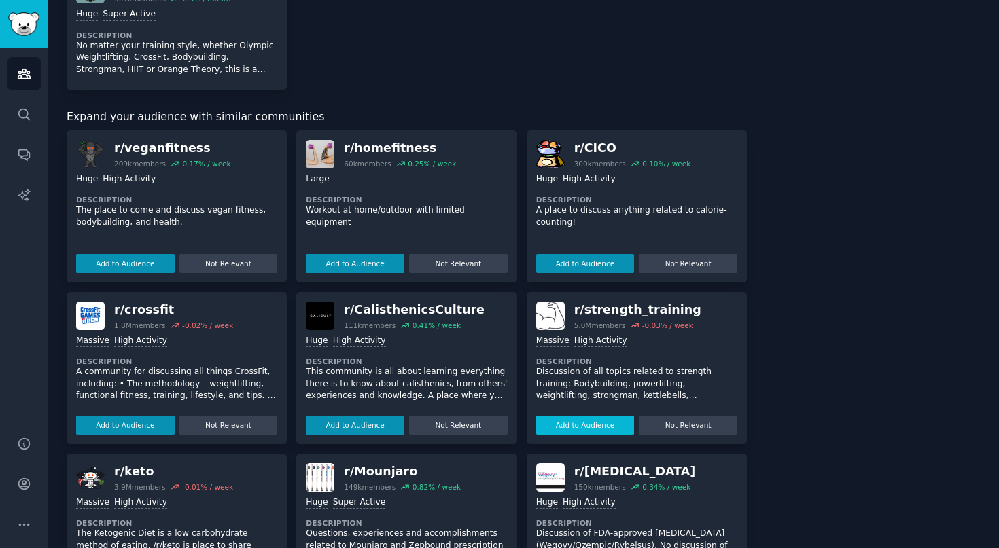
click at [585, 428] on button "Add to Audience" at bounding box center [585, 425] width 99 height 19
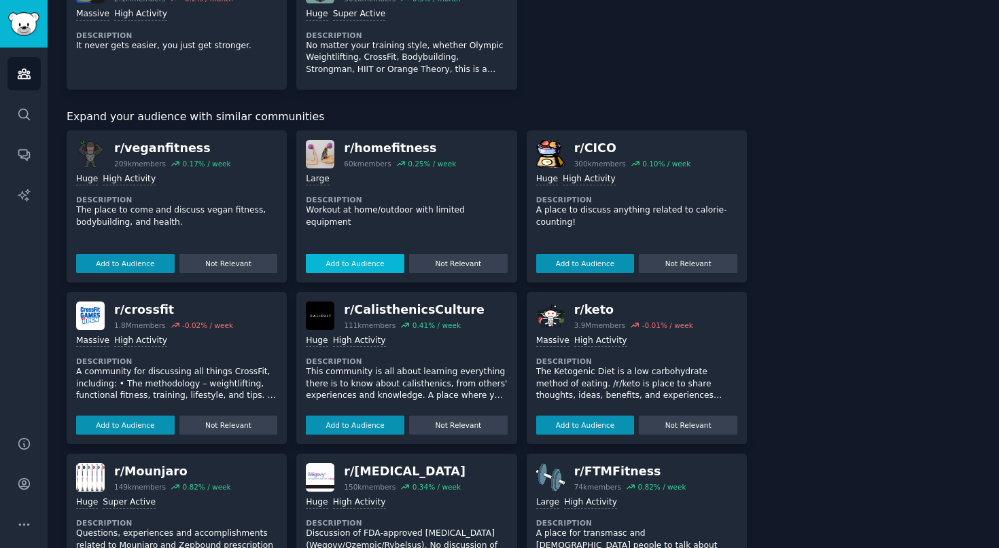
click at [386, 265] on button "Add to Audience" at bounding box center [355, 263] width 99 height 19
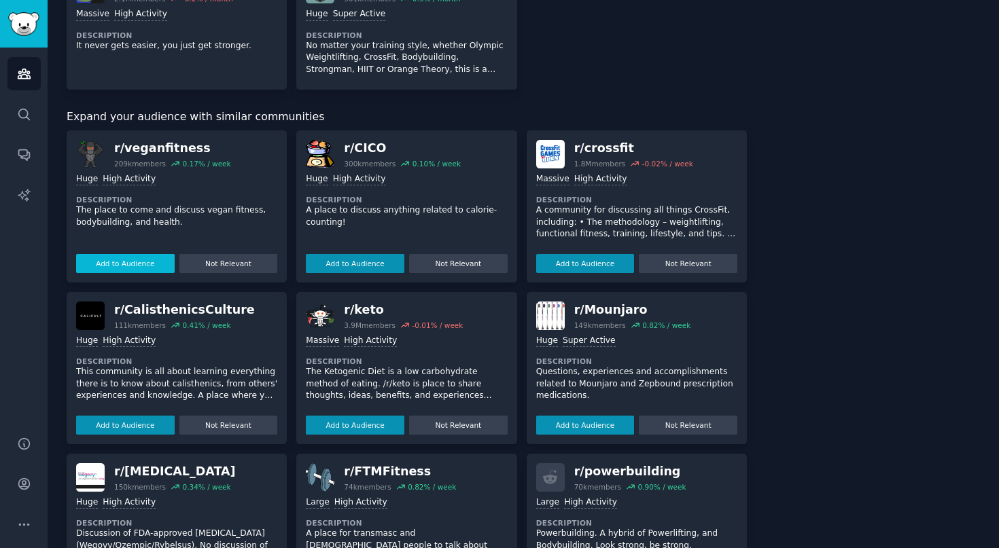
click at [146, 264] on button "Add to Audience" at bounding box center [125, 263] width 99 height 19
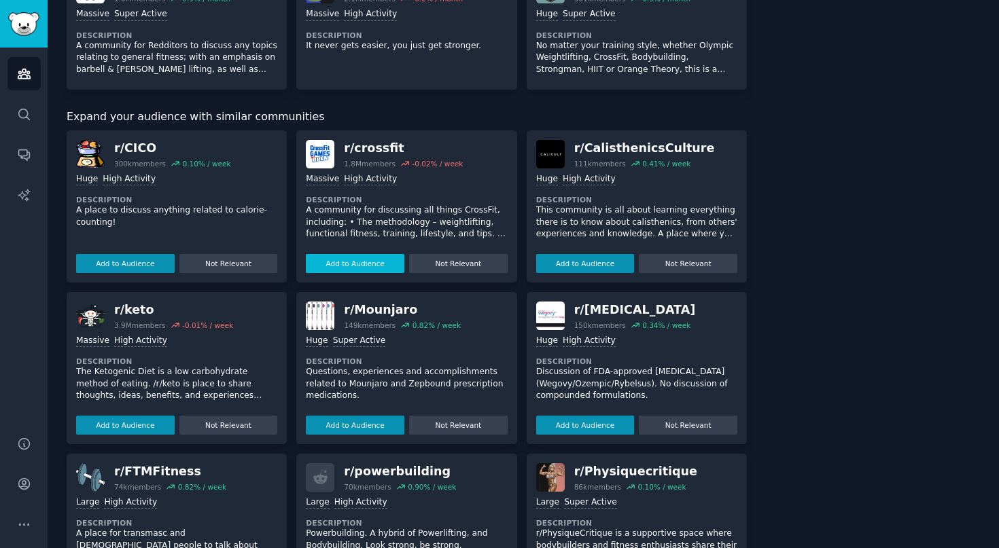
click at [370, 260] on button "Add to Audience" at bounding box center [355, 263] width 99 height 19
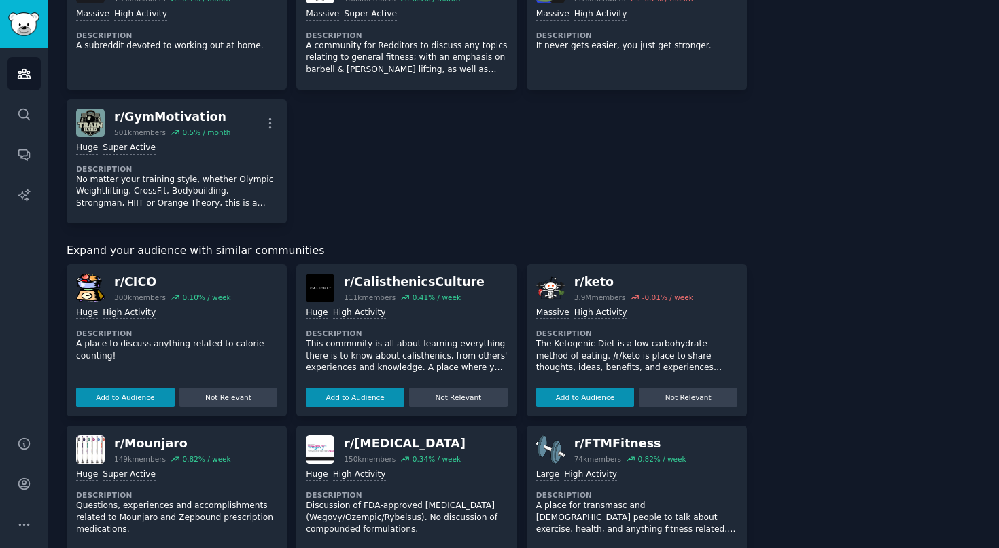
scroll to position [2006, 0]
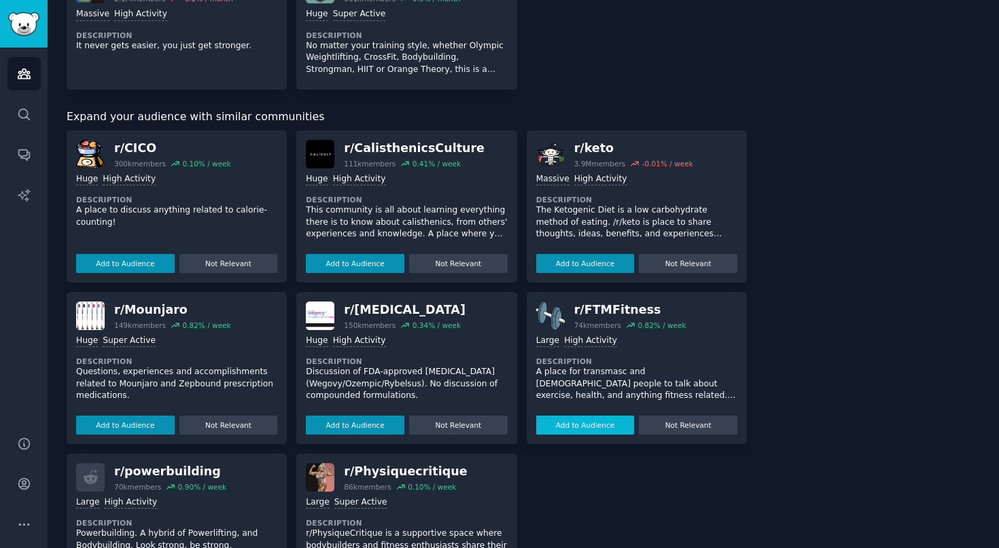
click at [581, 428] on button "Add to Audience" at bounding box center [585, 425] width 99 height 19
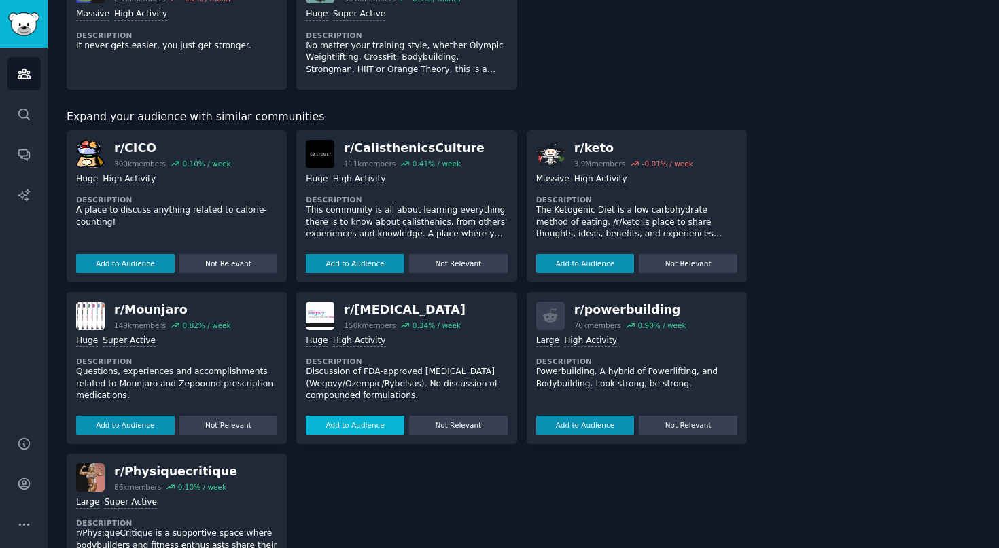
click at [339, 425] on button "Add to Audience" at bounding box center [355, 425] width 99 height 19
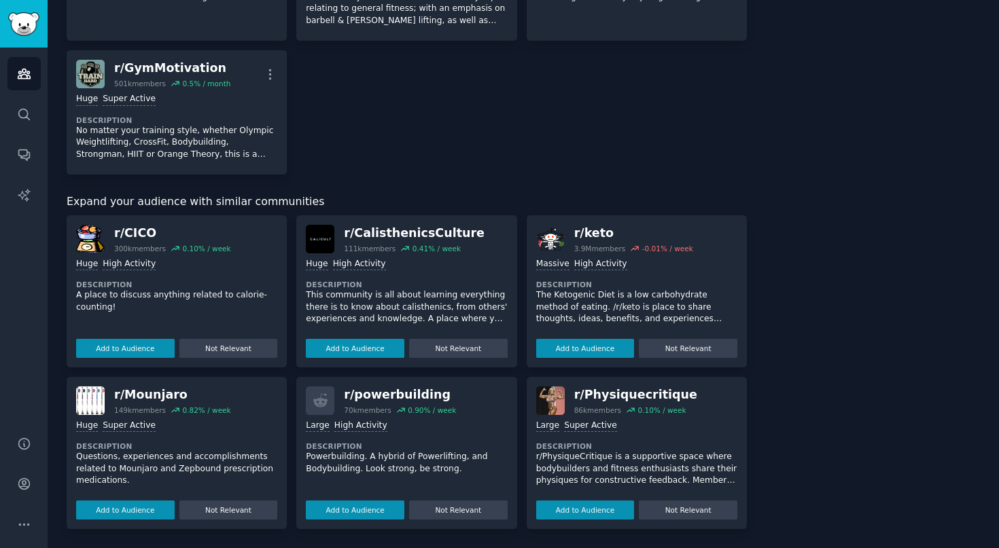
scroll to position [1769, 0]
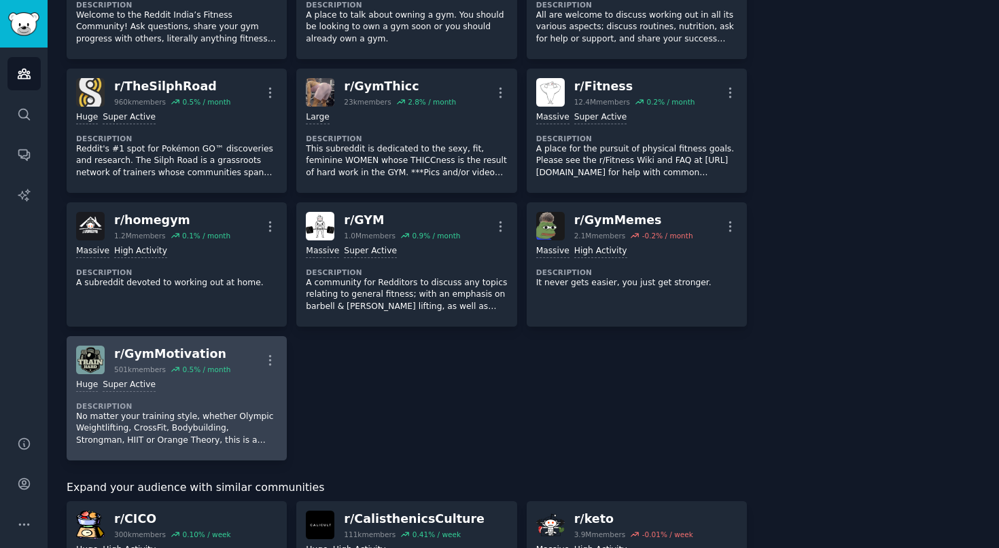
click at [226, 405] on dt "Description" at bounding box center [176, 407] width 201 height 10
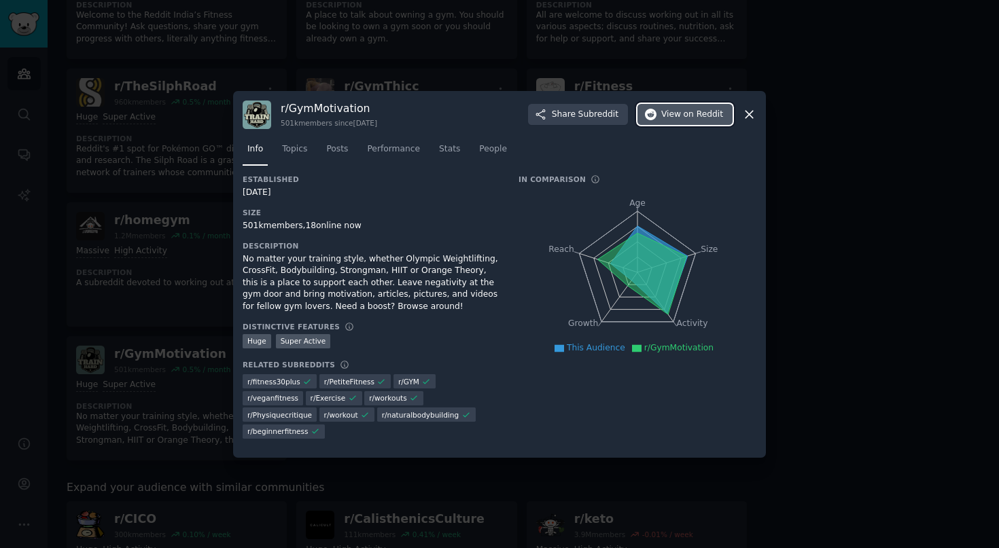
click at [703, 118] on span "on Reddit" at bounding box center [703, 115] width 39 height 12
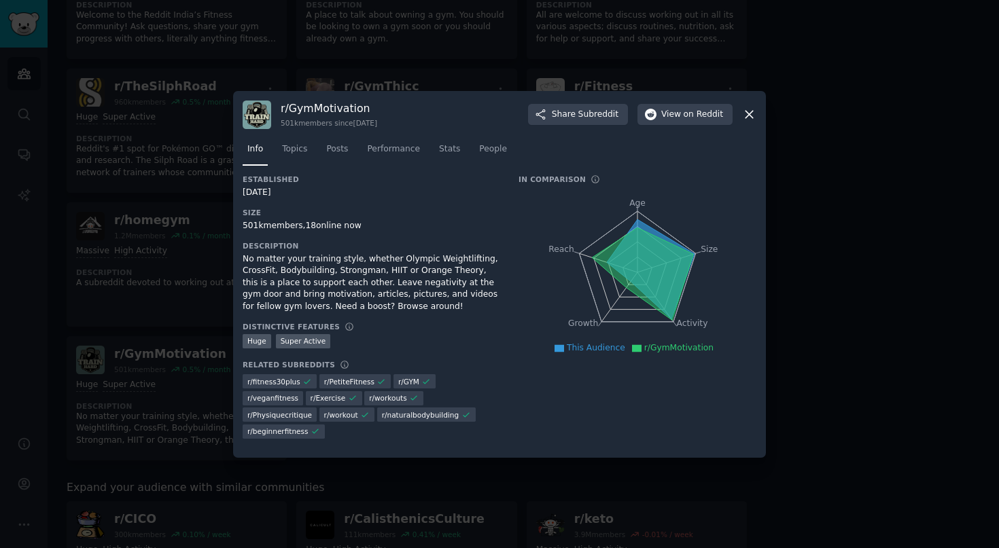
click at [439, 76] on div at bounding box center [499, 274] width 999 height 548
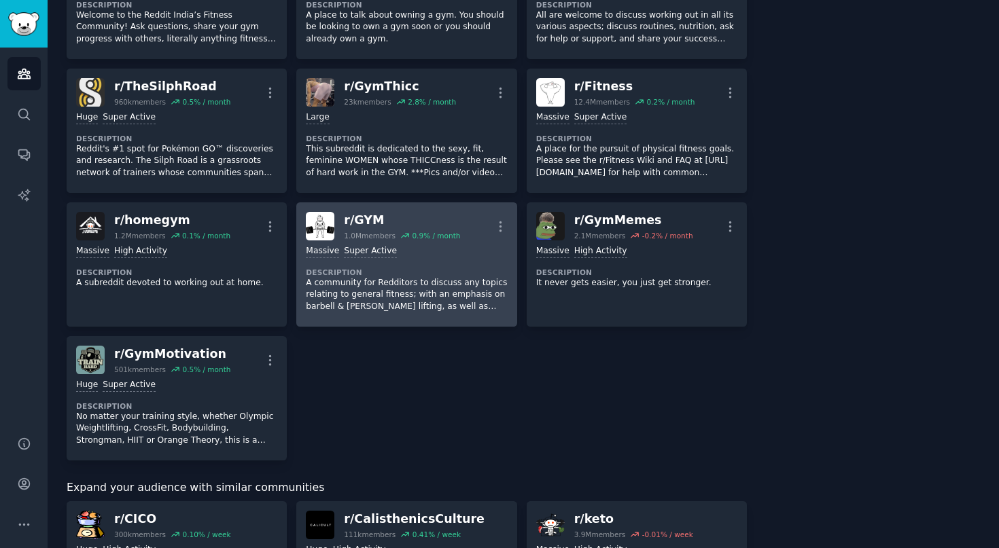
click at [411, 276] on dt "Description" at bounding box center [406, 273] width 201 height 10
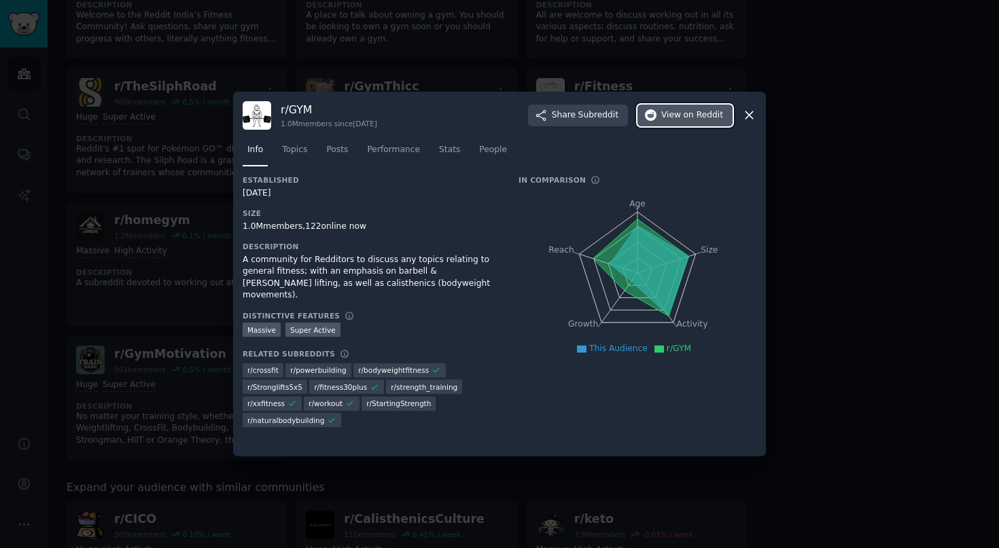
click at [675, 118] on span "View on Reddit" at bounding box center [692, 115] width 62 height 12
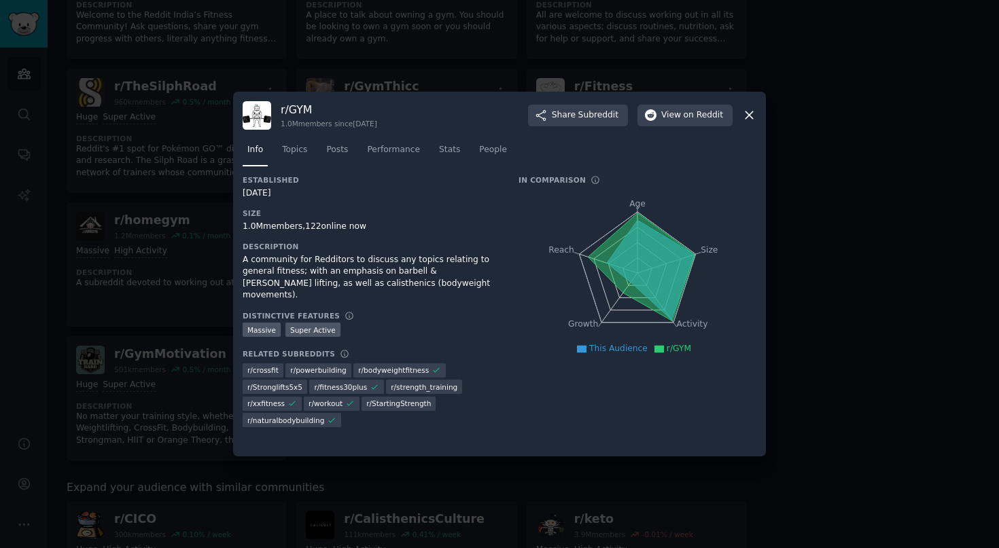
click at [459, 37] on div at bounding box center [499, 274] width 999 height 548
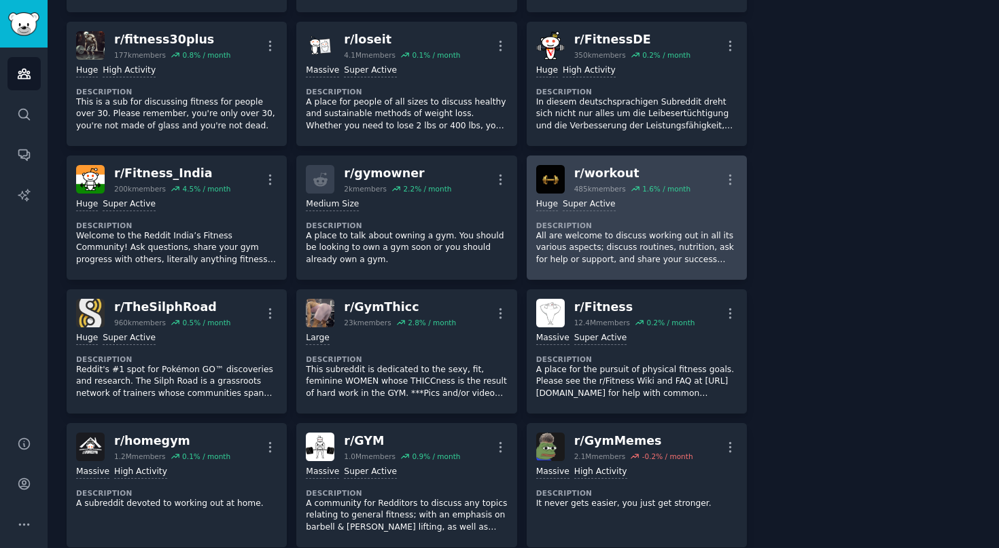
scroll to position [1531, 0]
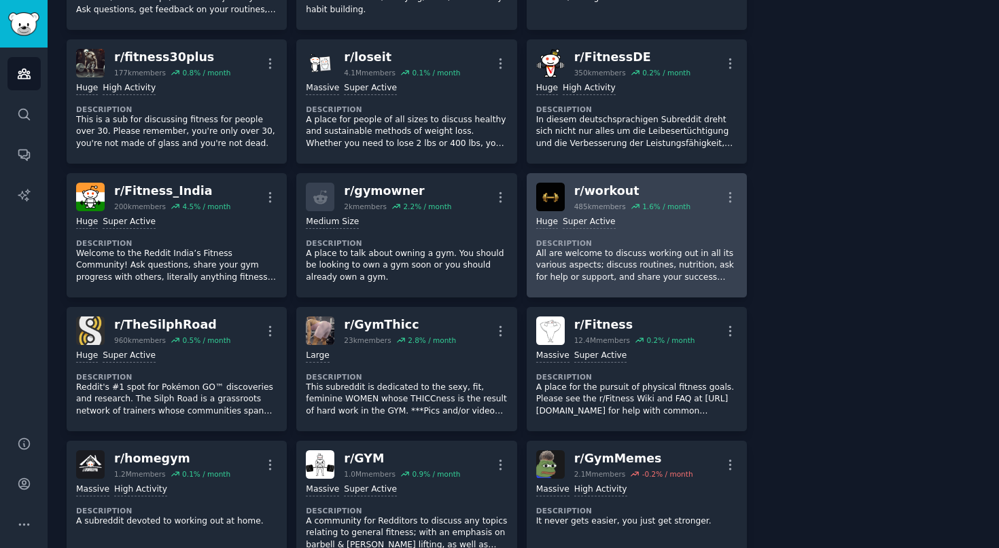
click at [614, 209] on div "485k members" at bounding box center [600, 207] width 52 height 10
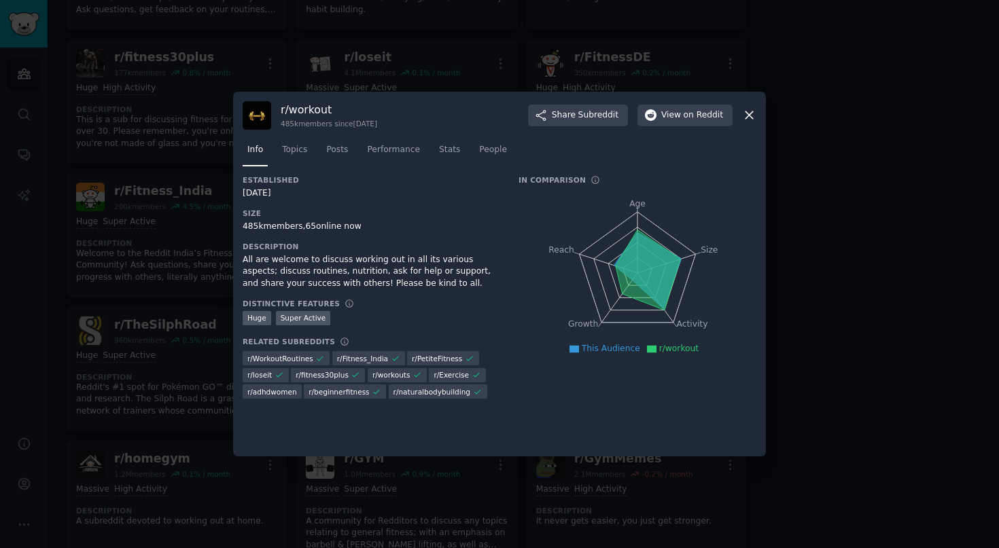
click at [701, 103] on div "r/ workout 485k members since 02/18/2010 Share Subreddit View on Reddit" at bounding box center [500, 115] width 514 height 29
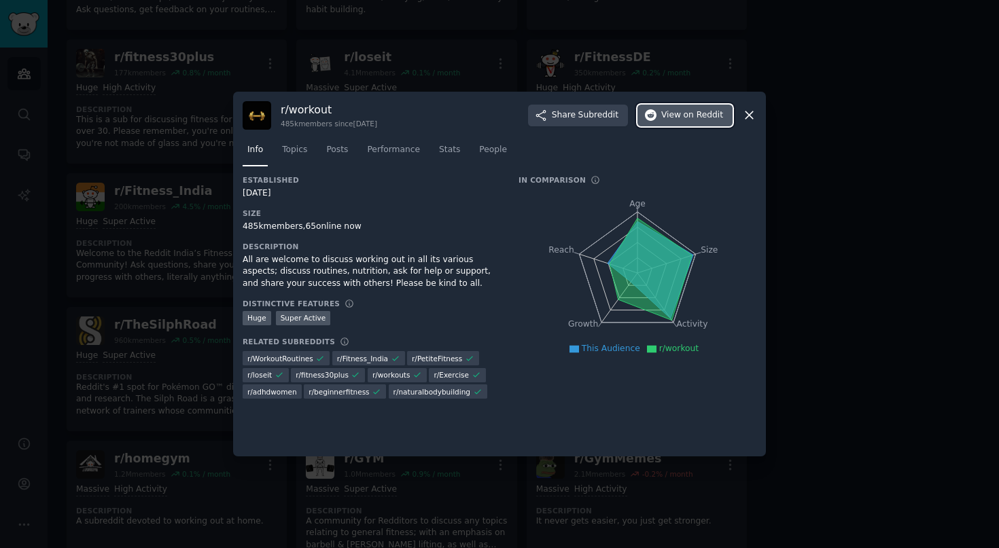
click at [701, 120] on span "on Reddit" at bounding box center [703, 115] width 39 height 12
click at [449, 51] on div at bounding box center [499, 274] width 999 height 548
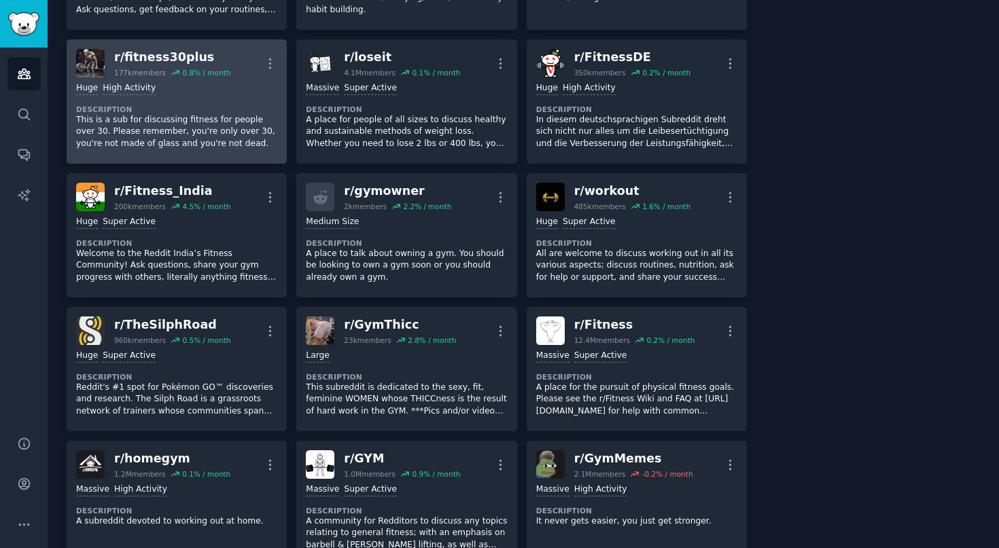
click at [218, 122] on p "This is a sub for discussing fitness for people over 30. Please remember, you'r…" at bounding box center [176, 132] width 201 height 36
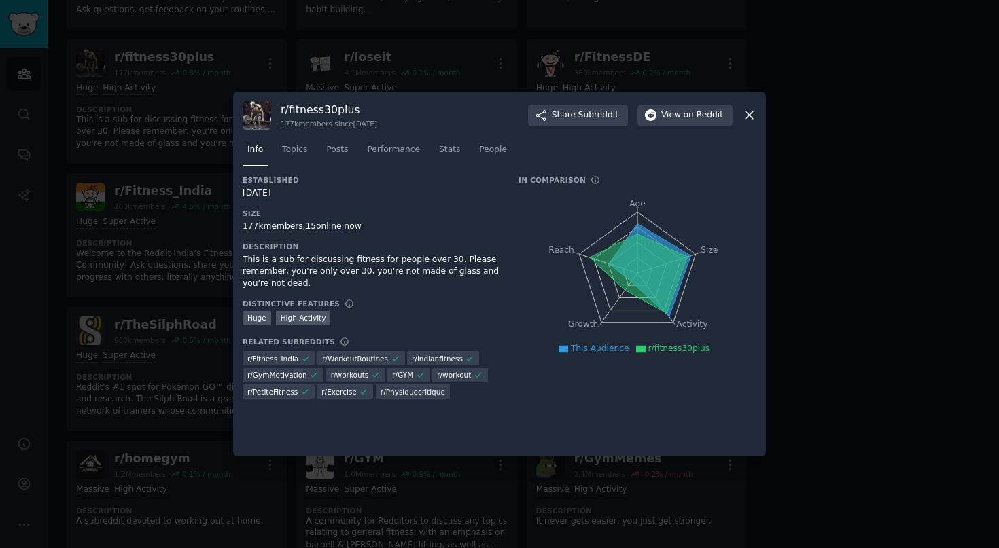
click at [691, 97] on div "r/ fitness30plus 177k members since 01/17/2014 Share Subreddit View on Reddit I…" at bounding box center [499, 275] width 533 height 366
click at [691, 111] on span "on Reddit" at bounding box center [703, 115] width 39 height 12
click at [565, 74] on div at bounding box center [499, 274] width 999 height 548
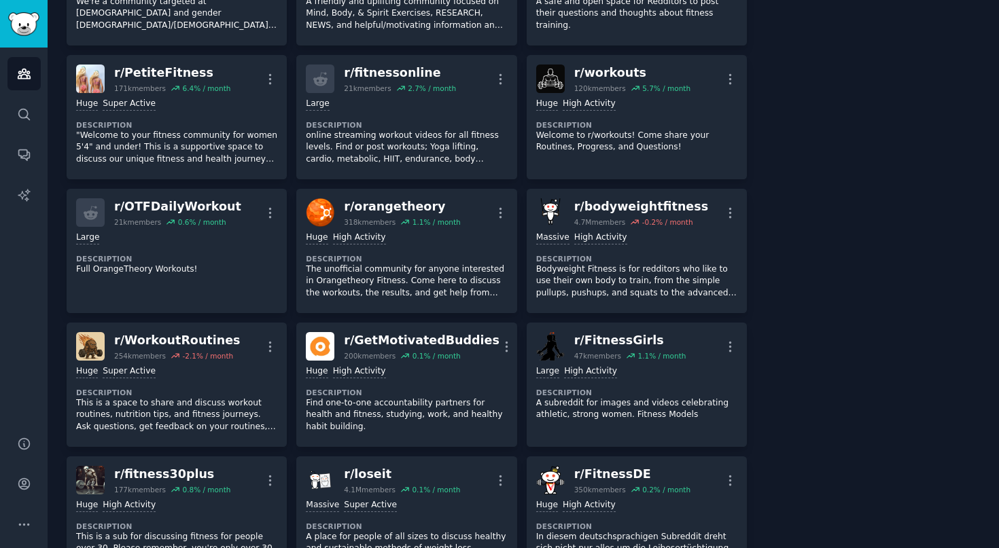
scroll to position [1101, 0]
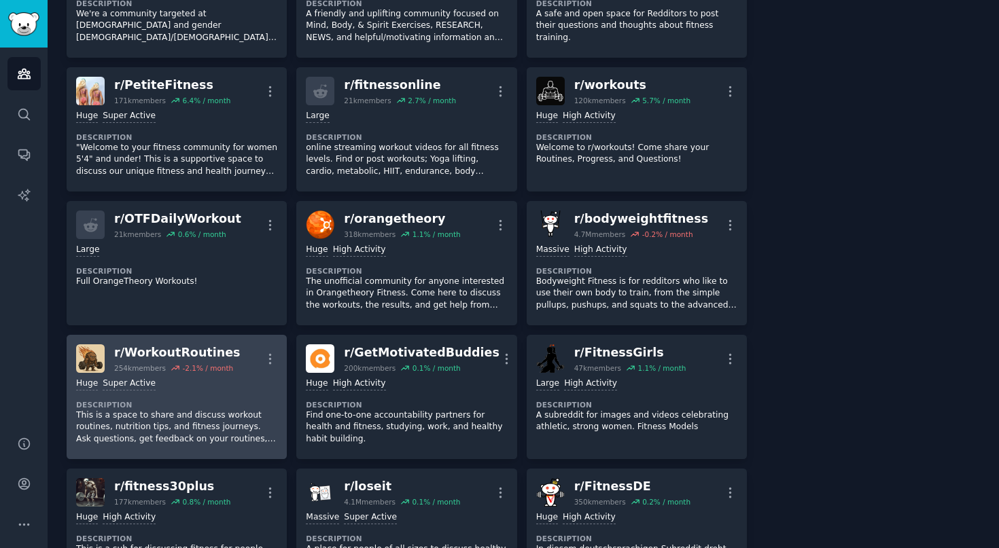
click at [192, 368] on div "-2.1 % / month" at bounding box center [207, 369] width 51 height 10
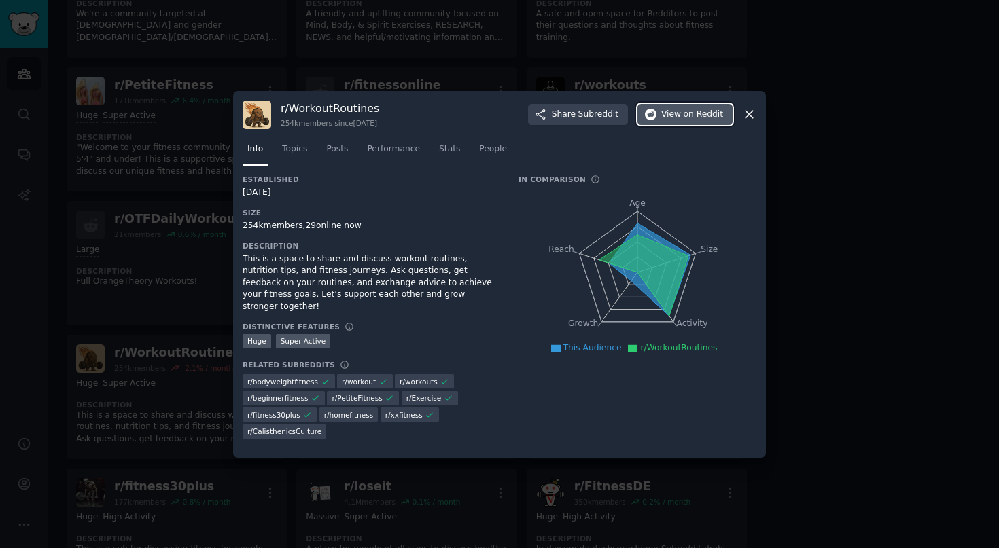
click at [688, 112] on span "on Reddit" at bounding box center [703, 115] width 39 height 12
click at [677, 59] on div at bounding box center [499, 274] width 999 height 548
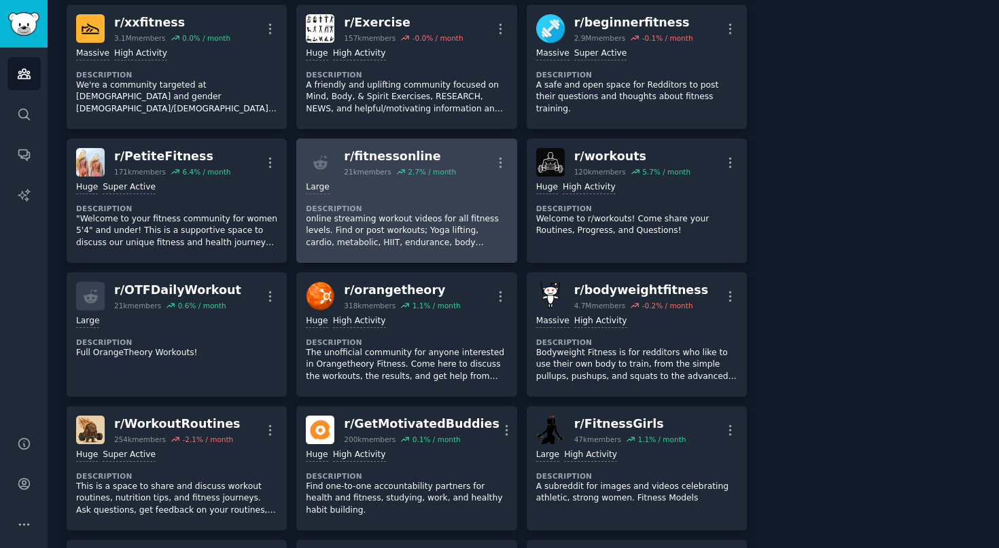
scroll to position [1023, 0]
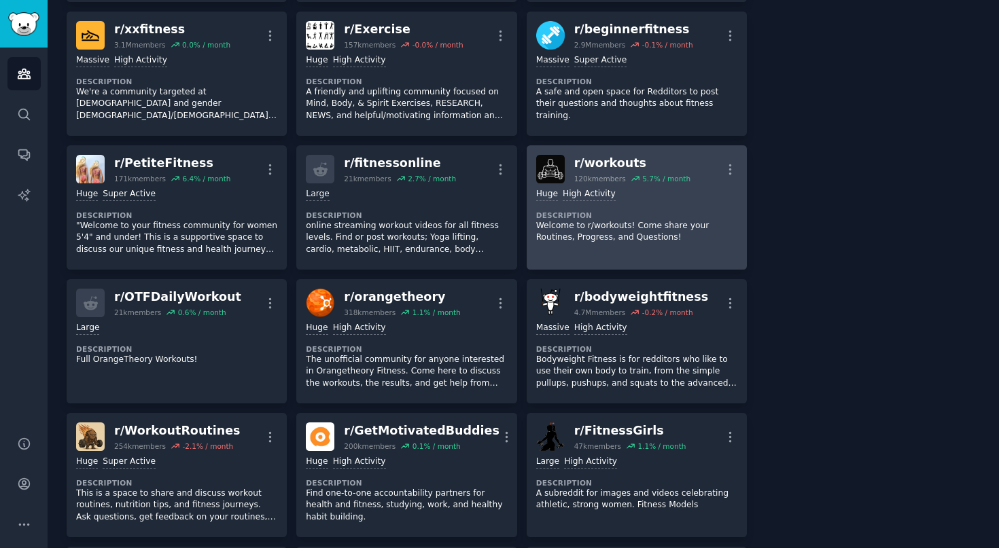
click at [580, 213] on dt "Description" at bounding box center [636, 216] width 201 height 10
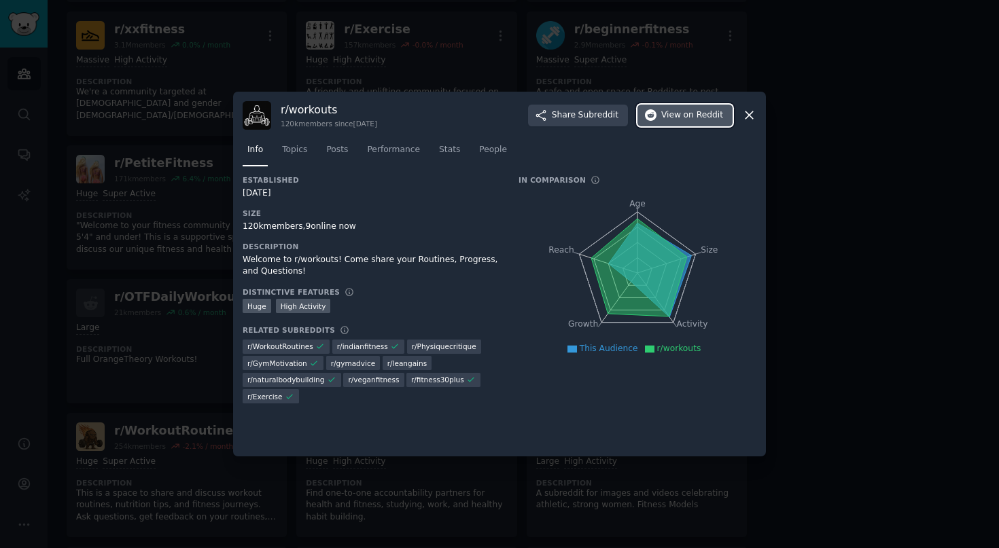
click at [679, 118] on span "View on Reddit" at bounding box center [692, 115] width 62 height 12
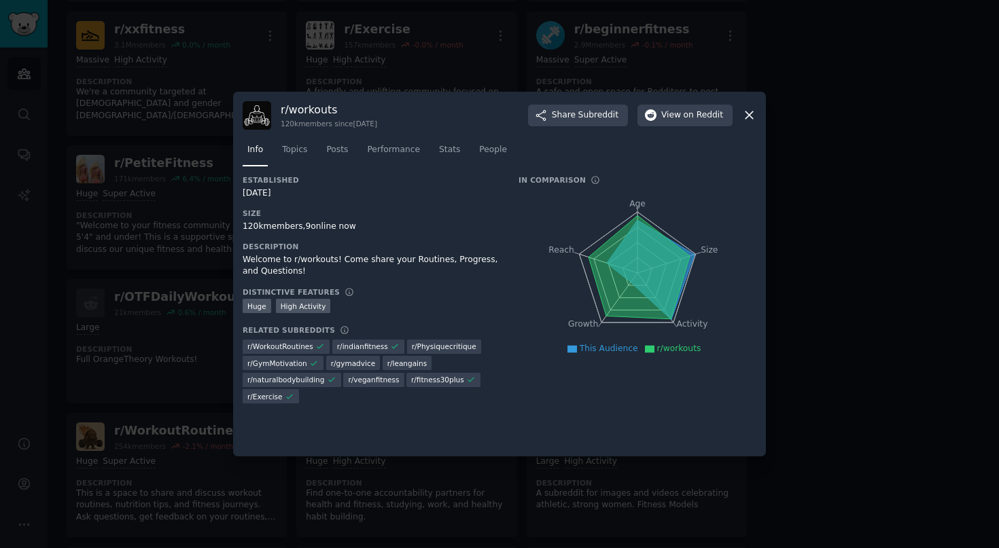
click at [749, 118] on icon at bounding box center [749, 115] width 14 height 14
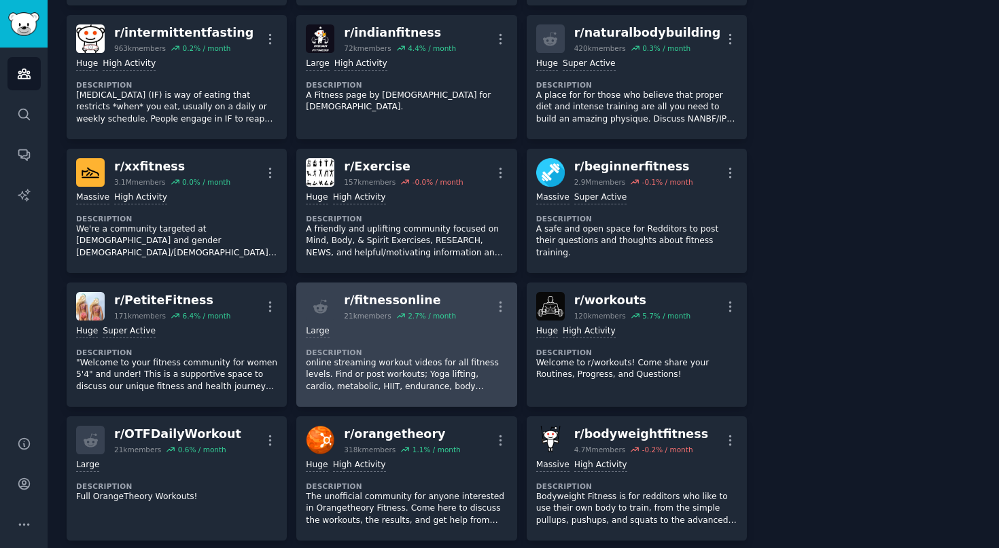
scroll to position [885, 0]
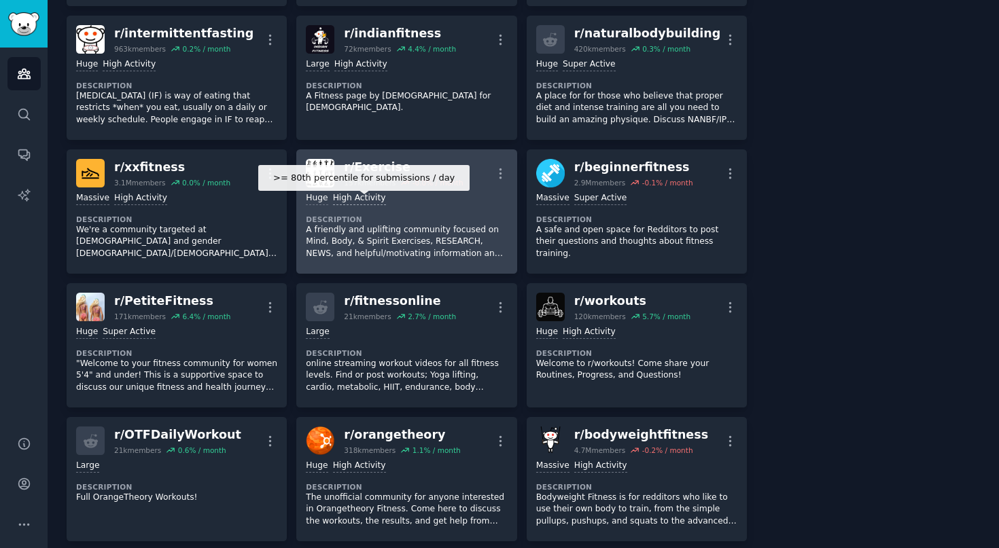
click at [372, 192] on div "High Activity" at bounding box center [359, 198] width 53 height 13
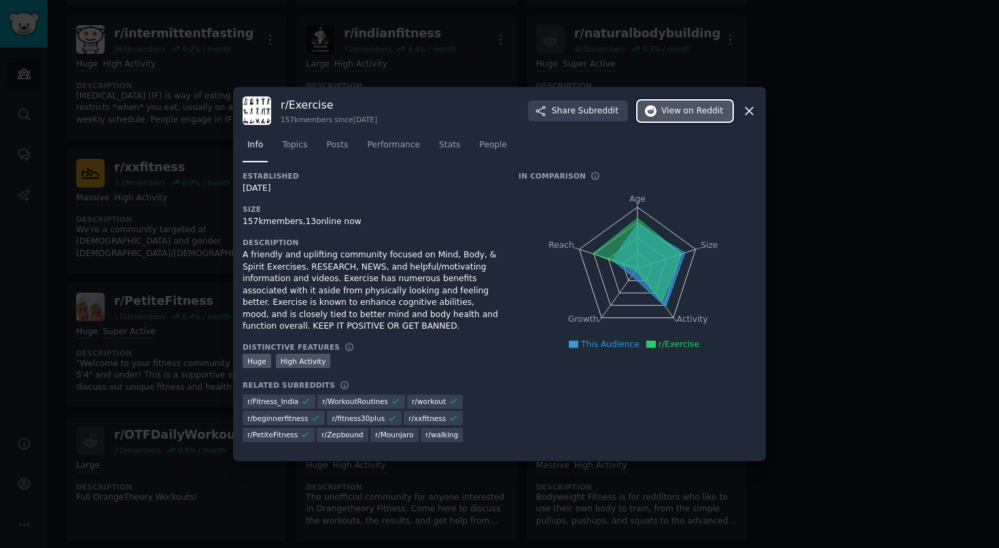
click at [700, 109] on span "on Reddit" at bounding box center [703, 111] width 39 height 12
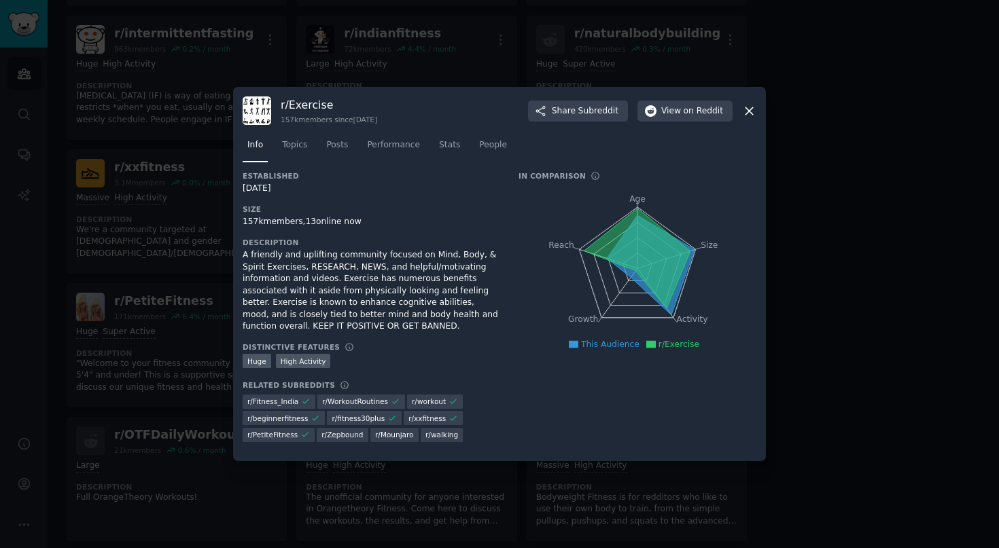
click at [414, 66] on div at bounding box center [499, 274] width 999 height 548
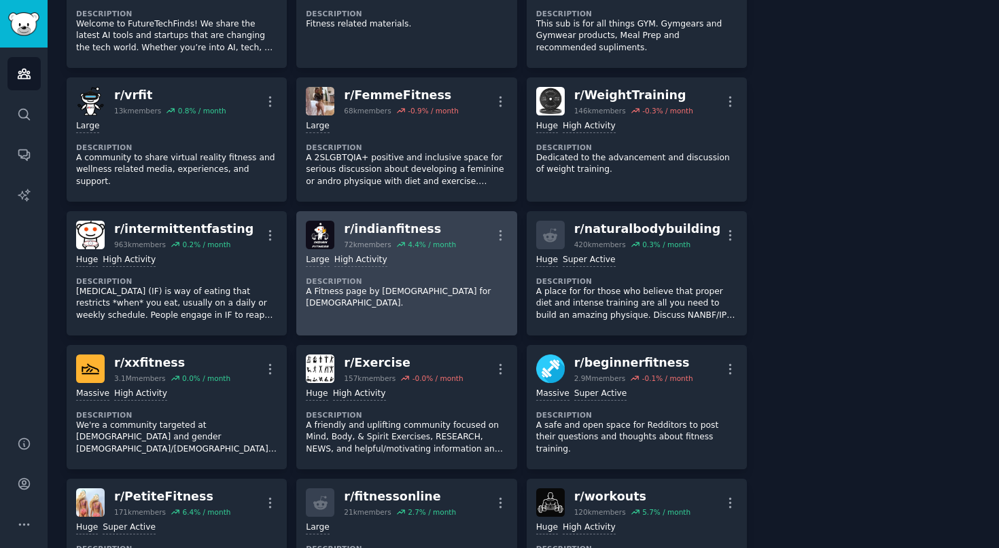
scroll to position [672, 0]
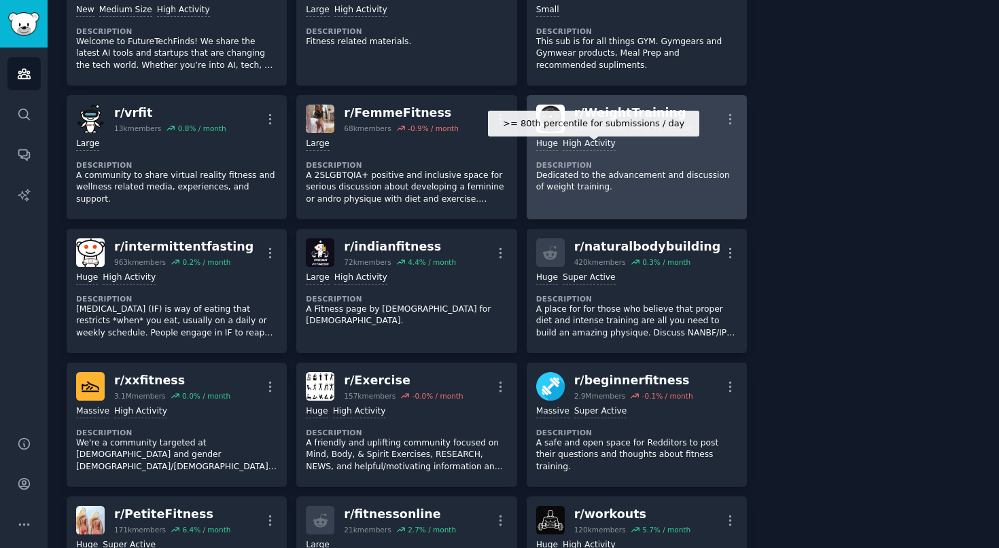
click at [601, 168] on dt "Description" at bounding box center [636, 165] width 201 height 10
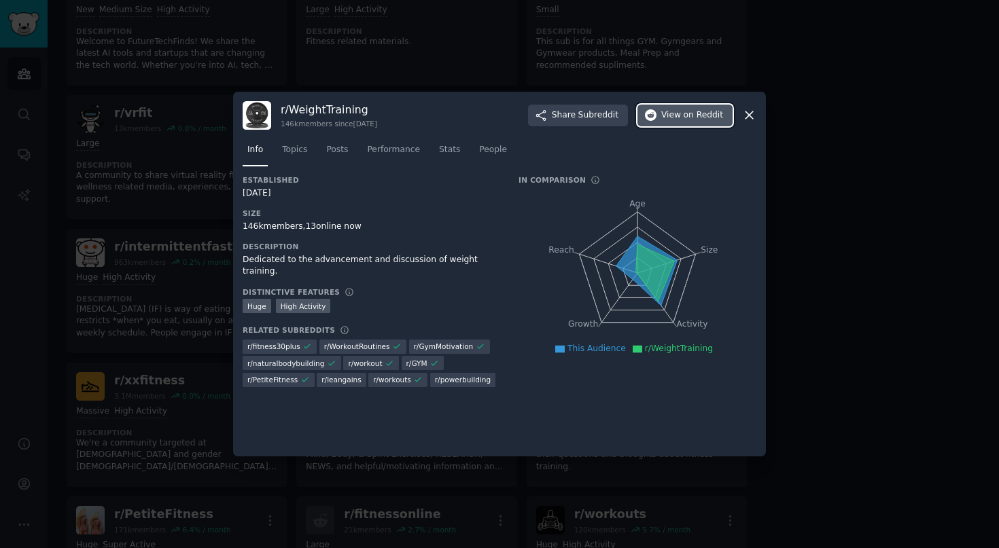
click at [694, 121] on span "on Reddit" at bounding box center [703, 115] width 39 height 12
click at [670, 117] on span "View on Reddit" at bounding box center [692, 115] width 62 height 12
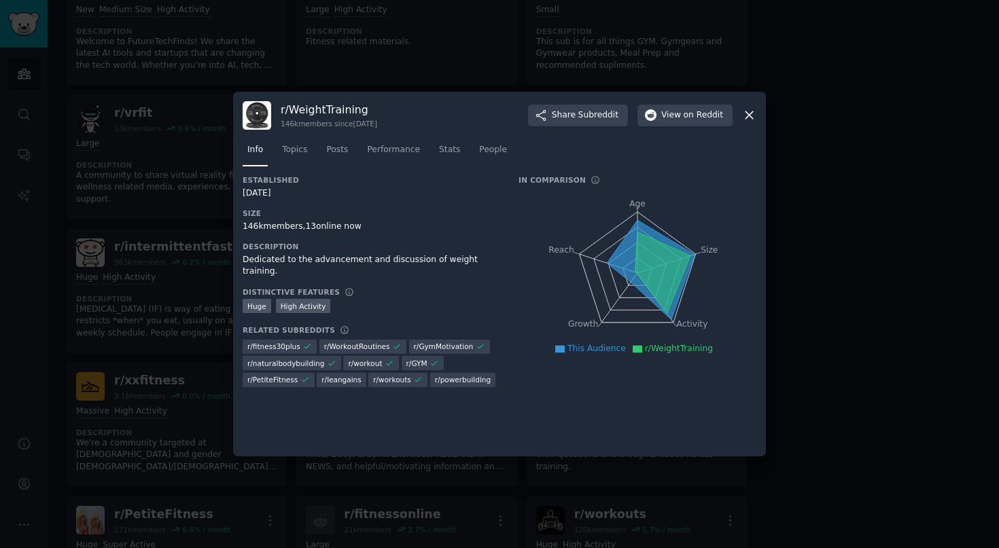
click at [420, 10] on div at bounding box center [499, 274] width 999 height 548
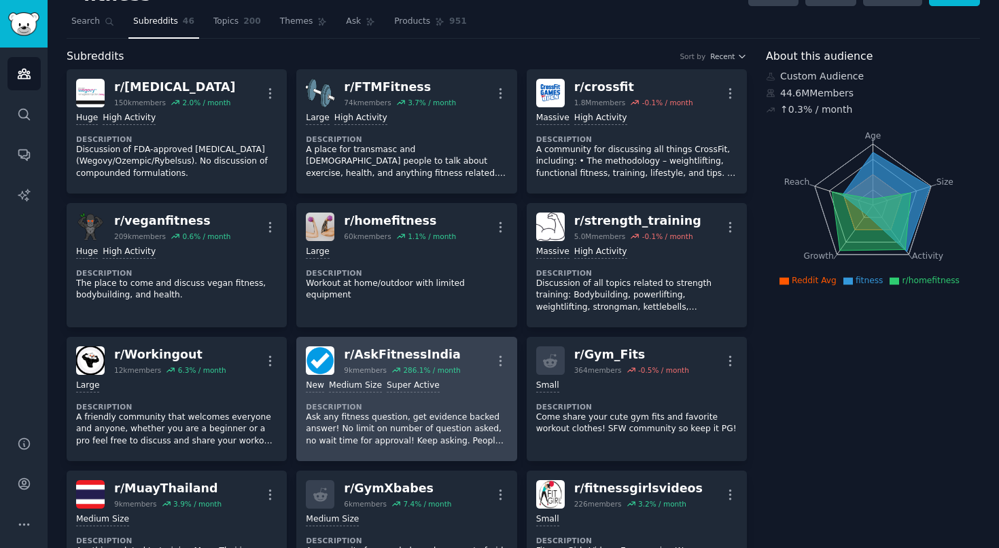
scroll to position [29, 0]
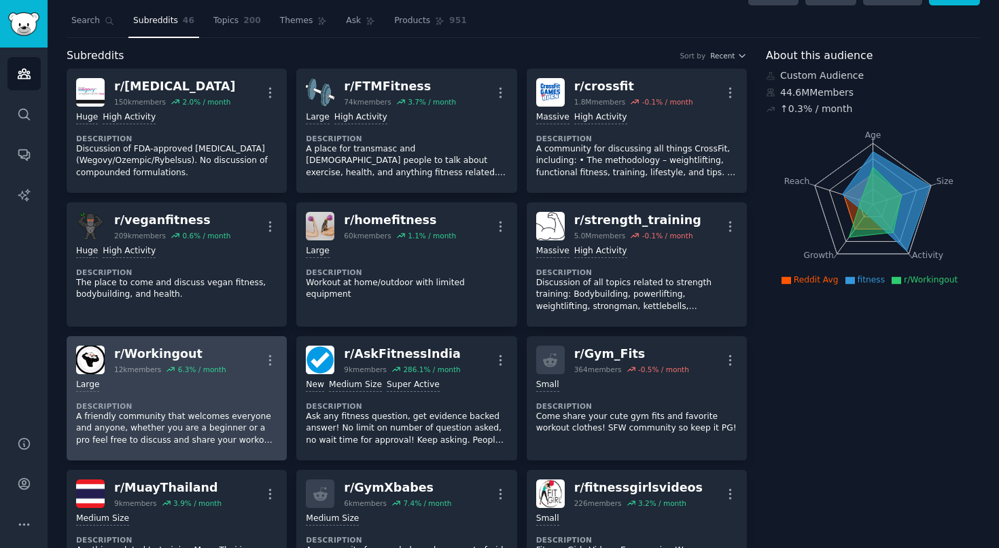
click at [185, 397] on div "Large Description A friendly community that welcomes everyone and anyone, wheth…" at bounding box center [176, 412] width 201 height 77
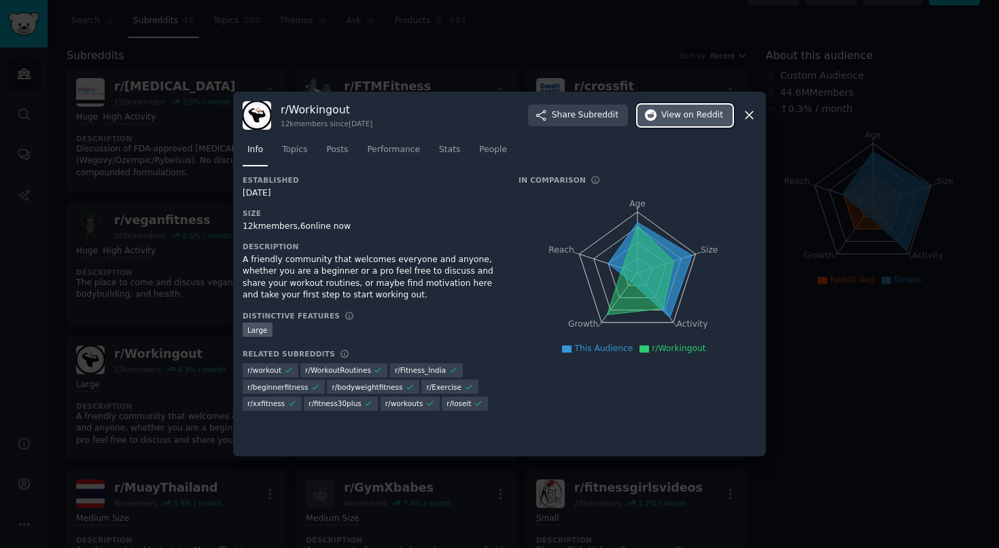
click at [706, 114] on span "on Reddit" at bounding box center [703, 115] width 39 height 12
click at [599, 48] on div at bounding box center [499, 274] width 999 height 548
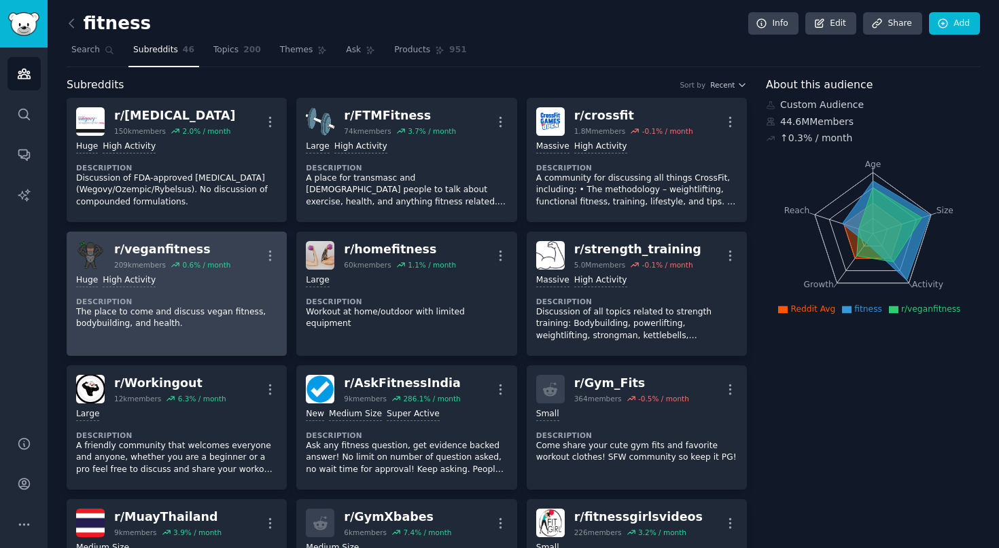
click at [204, 316] on p "The place to come and discuss vegan fitness, bodybuilding, and health." at bounding box center [176, 318] width 201 height 24
